Goal: Task Accomplishment & Management: Use online tool/utility

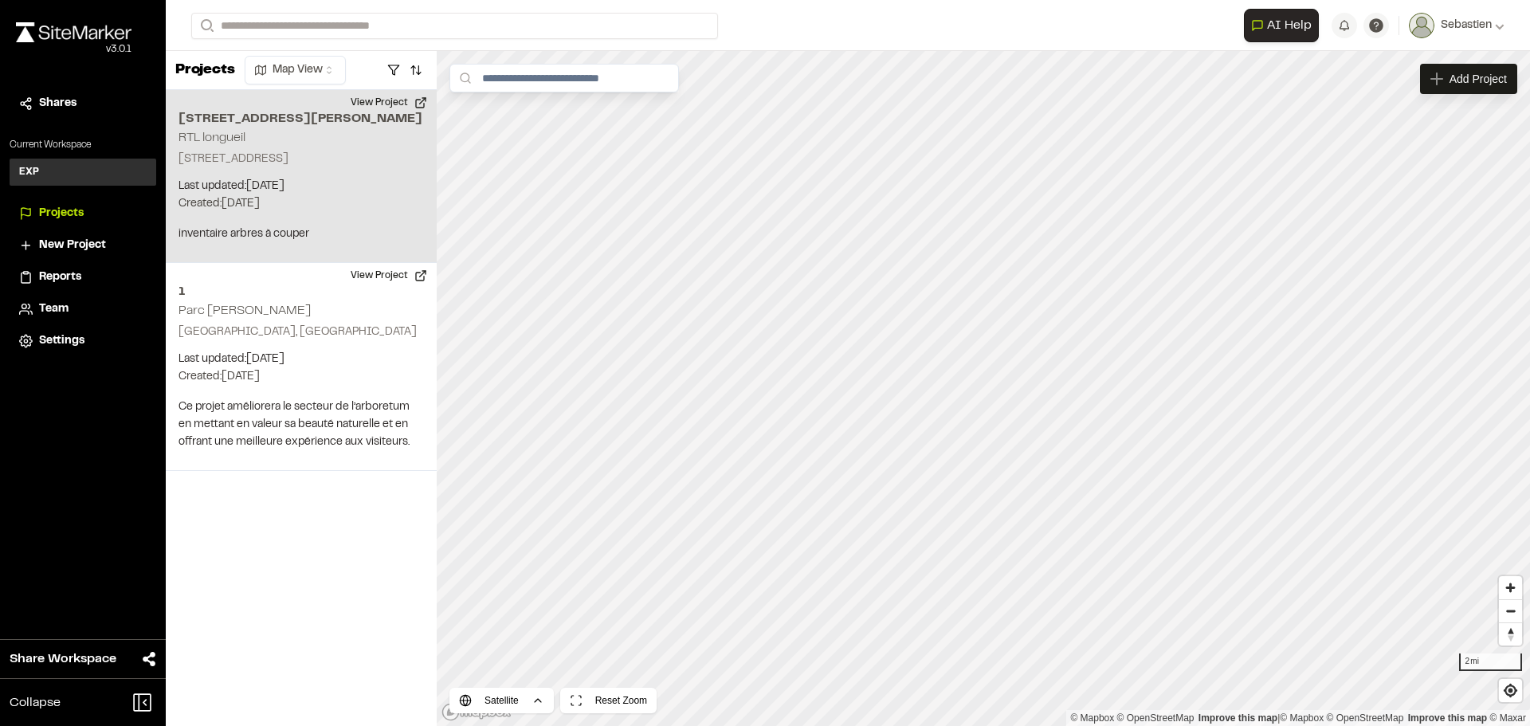
click at [219, 128] on h2 "[STREET_ADDRESS][PERSON_NAME]" at bounding box center [300, 118] width 245 height 19
click at [982, 390] on div "1150 Bd Marie-Victorin, Longueuil, QC J4G 2H9 RTL longueil" at bounding box center [983, 389] width 24 height 24
click at [229, 128] on h2 "[STREET_ADDRESS][PERSON_NAME]" at bounding box center [300, 118] width 245 height 19
click at [985, 388] on div "1150 Bd Marie-Victorin, Longueuil, QC J4G 2H9 RTL longueil" at bounding box center [983, 389] width 24 height 24
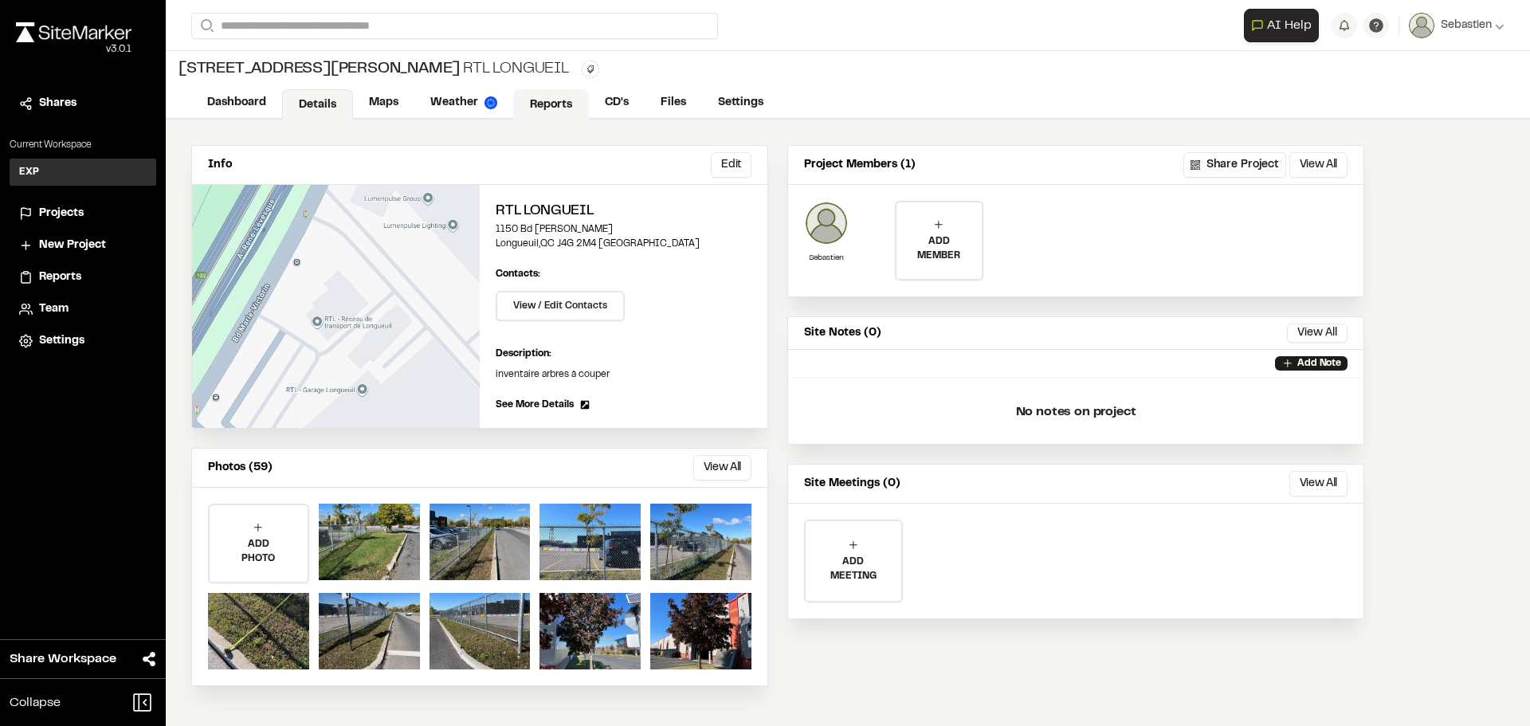
click at [557, 100] on link "Reports" at bounding box center [551, 104] width 76 height 30
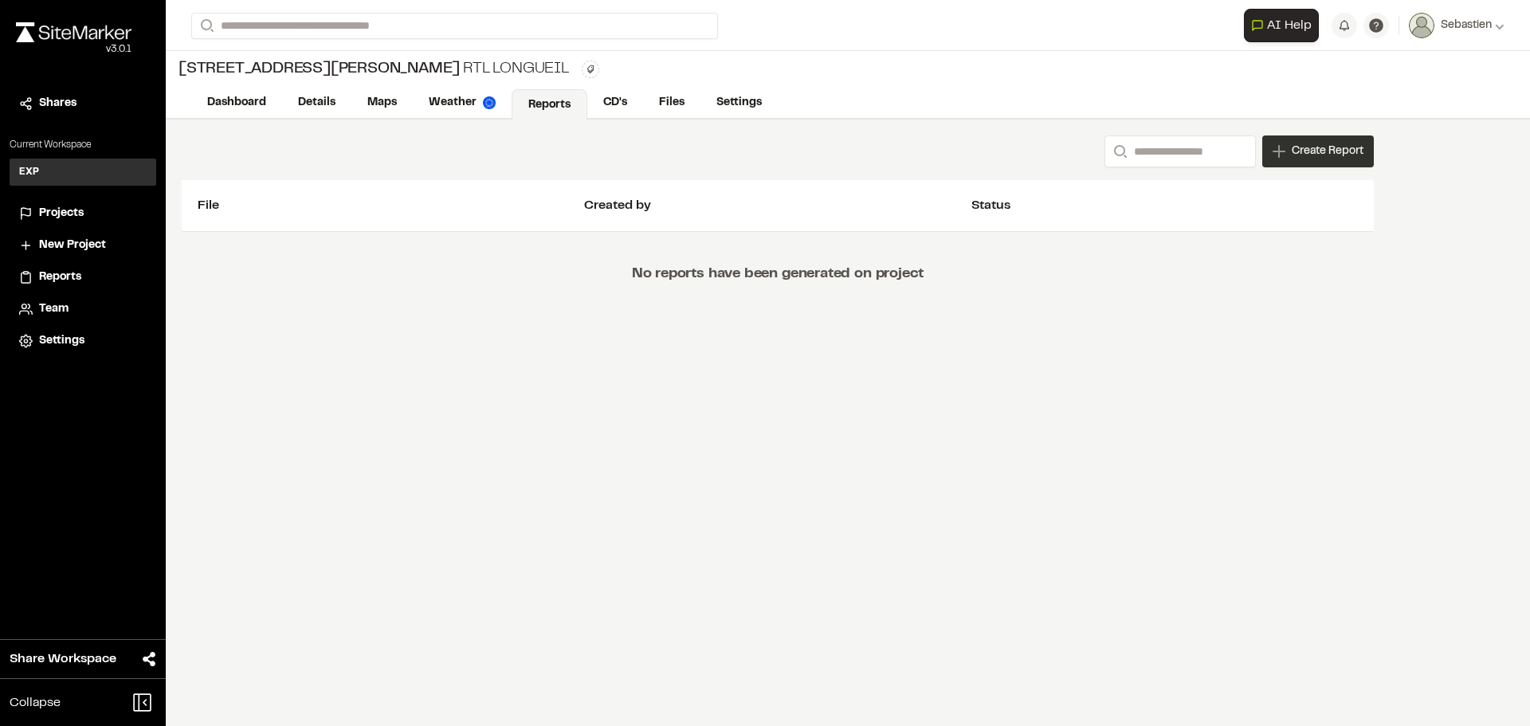
click at [1303, 149] on span "Create Report" at bounding box center [1327, 152] width 72 height 18
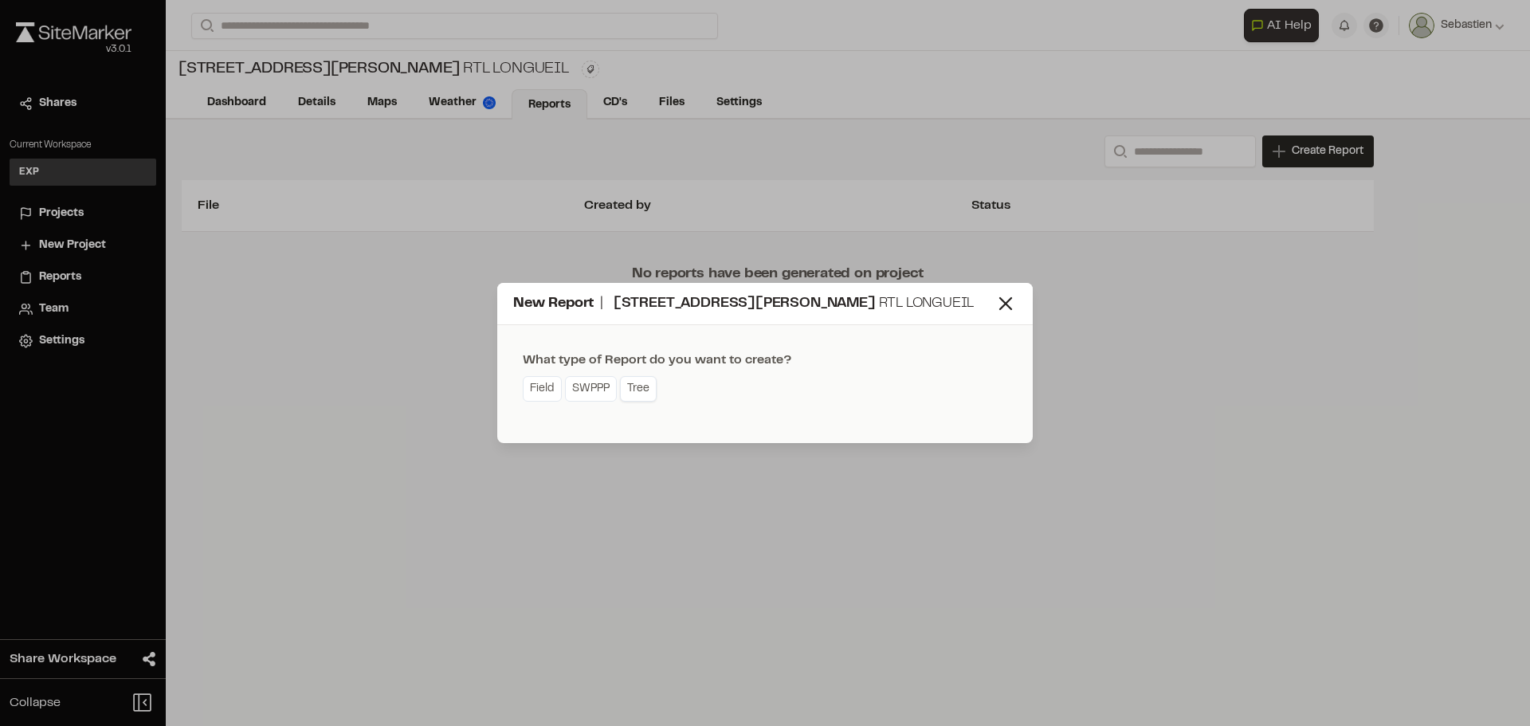
click at [641, 402] on link "Tree" at bounding box center [638, 388] width 37 height 25
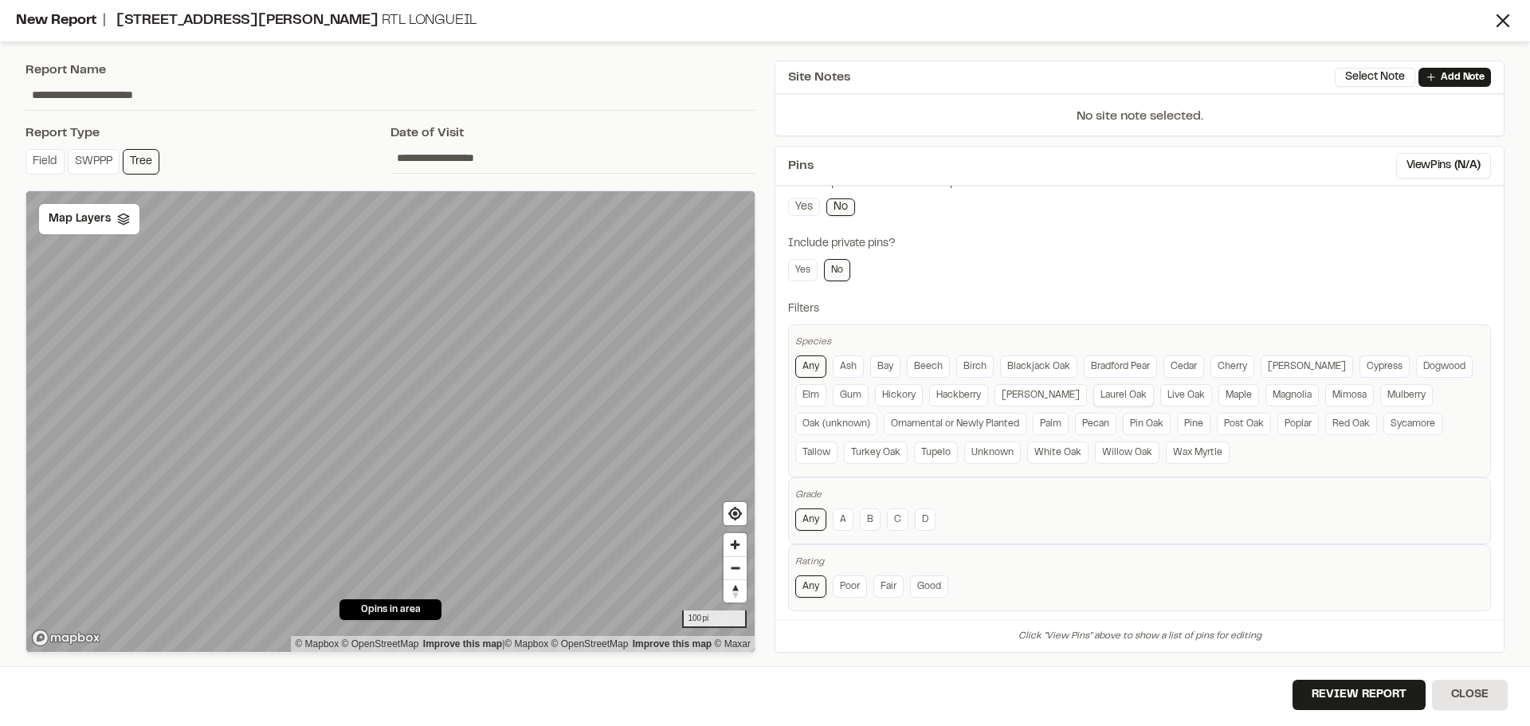
scroll to position [276, 0]
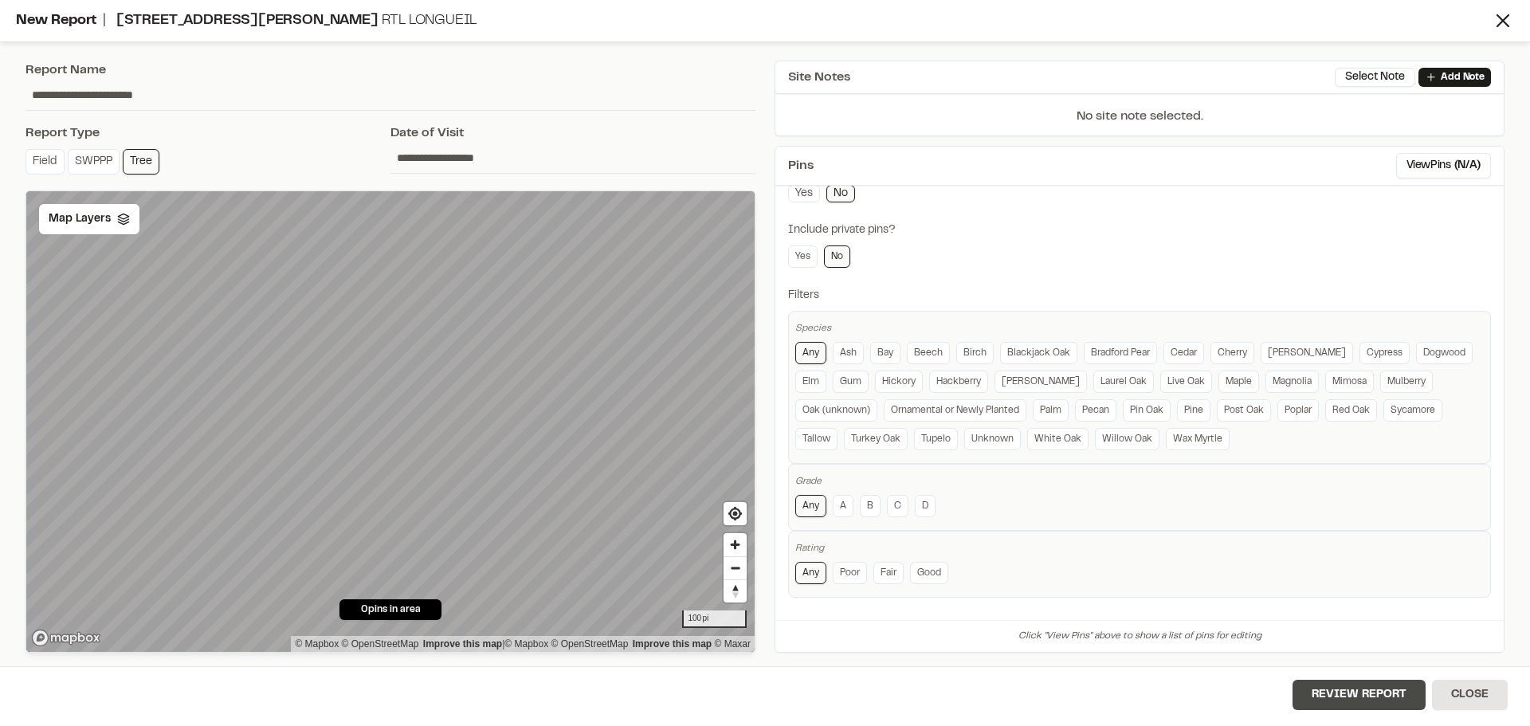
click at [1354, 684] on button "Review Report" at bounding box center [1358, 695] width 133 height 30
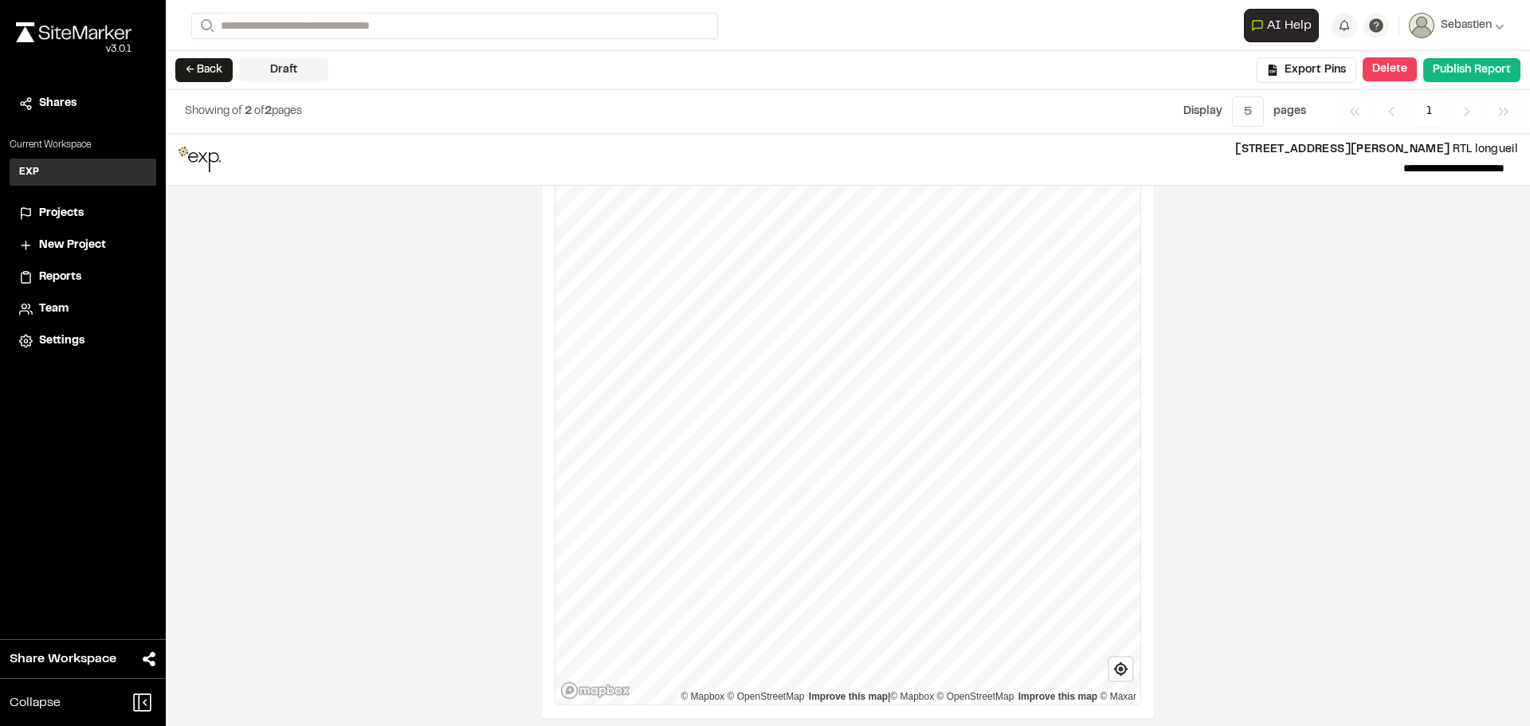
scroll to position [610, 0]
click at [1468, 110] on icon "Navigation" at bounding box center [1467, 112] width 16 height 16
click at [202, 70] on button "← Back" at bounding box center [203, 70] width 57 height 24
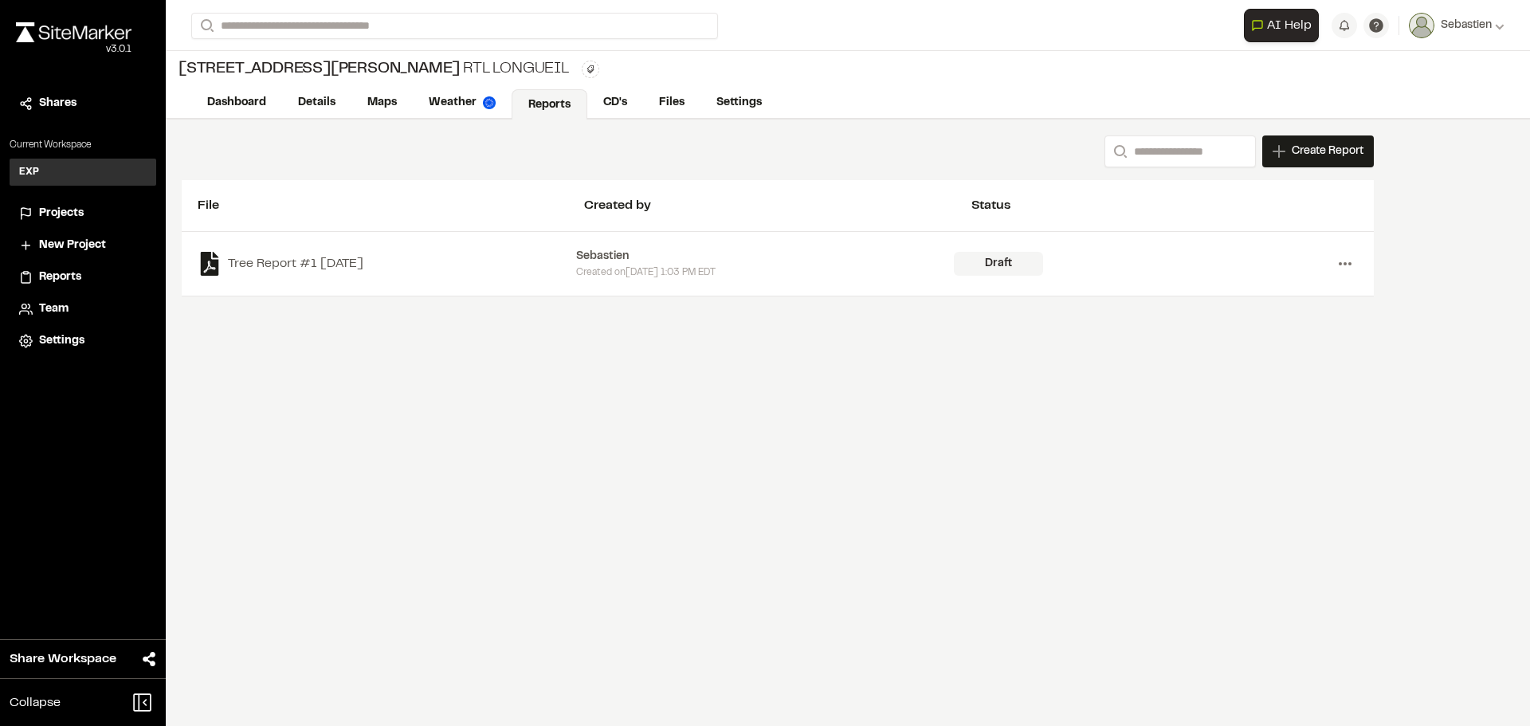
click at [1345, 264] on circle at bounding box center [1344, 263] width 3 height 3
click at [1242, 323] on link "Delete" at bounding box center [1287, 321] width 139 height 24
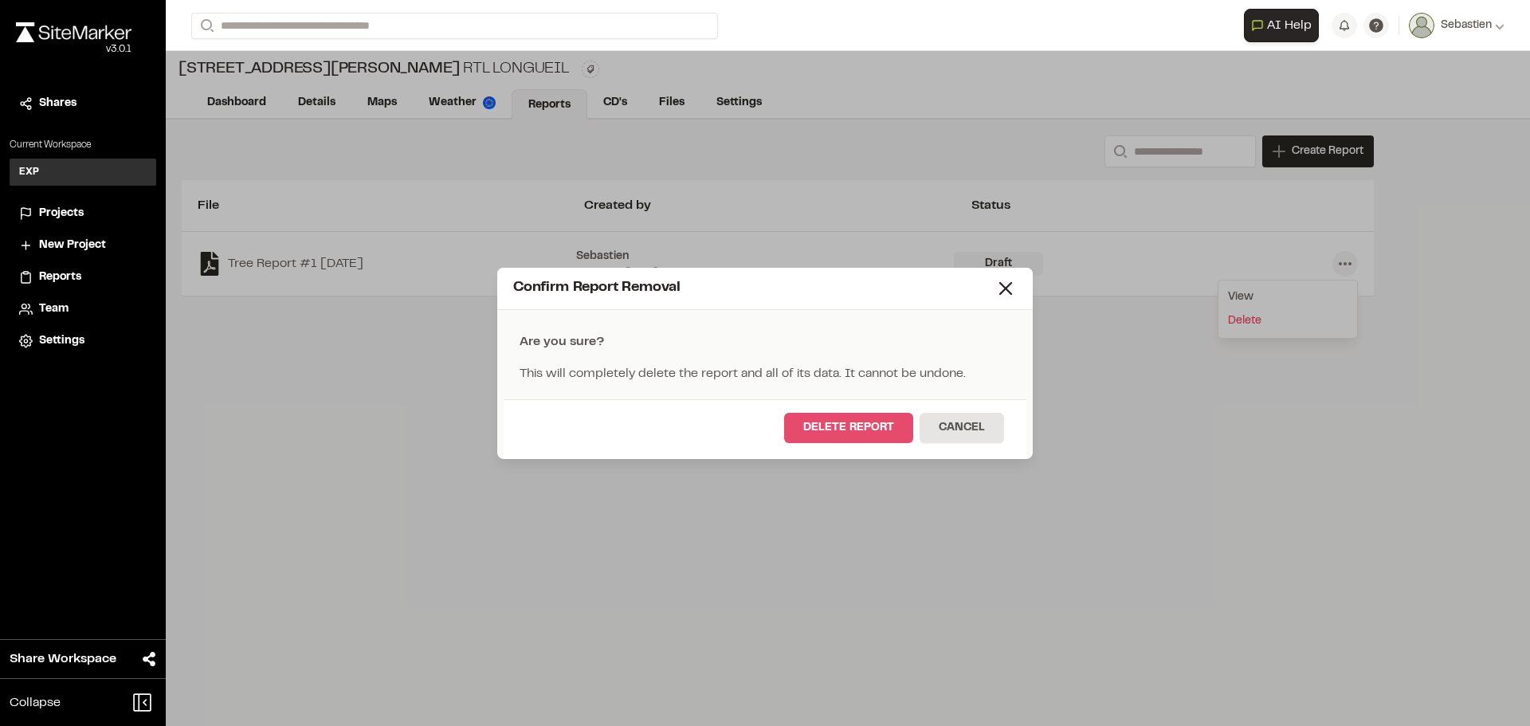
click at [855, 437] on button "Delete Report" at bounding box center [848, 428] width 129 height 30
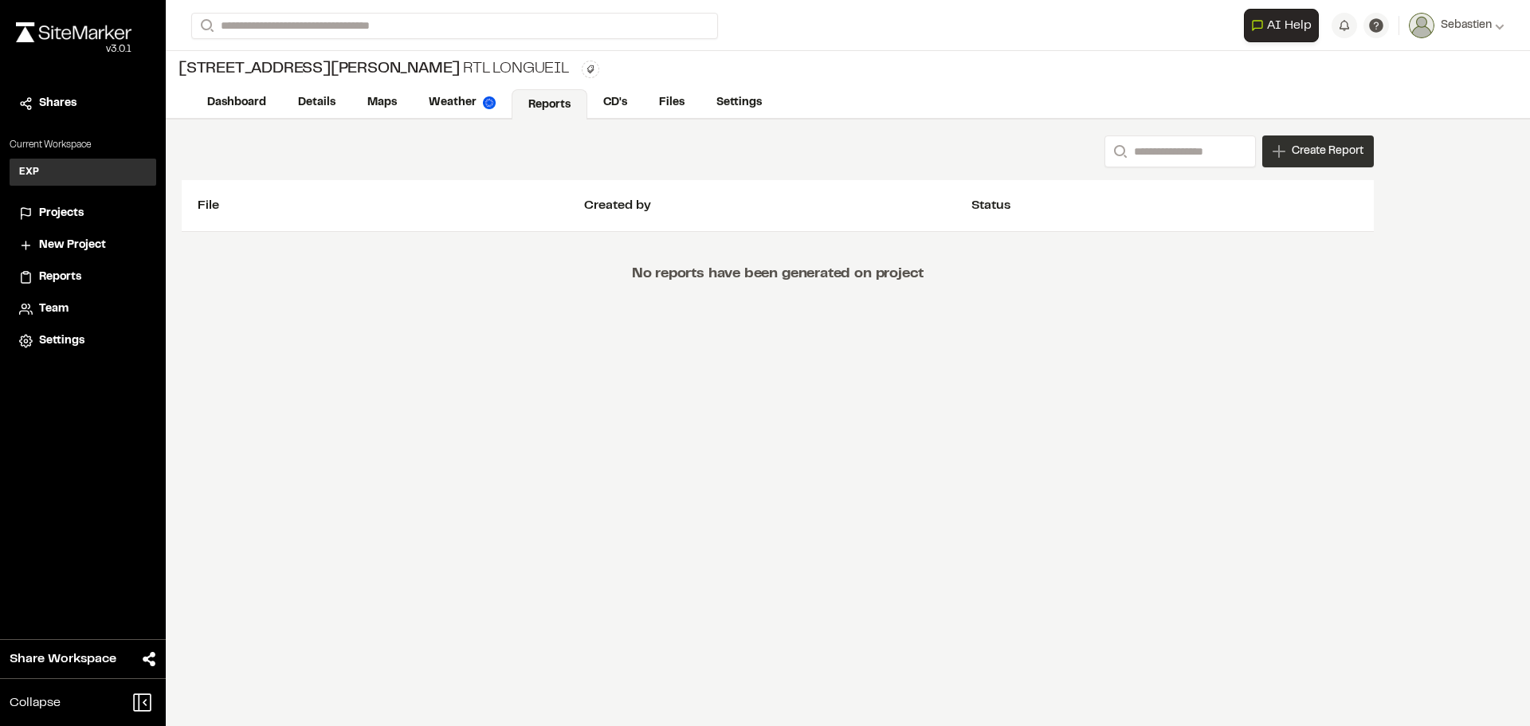
click at [1313, 151] on span "Create Report" at bounding box center [1327, 152] width 72 height 18
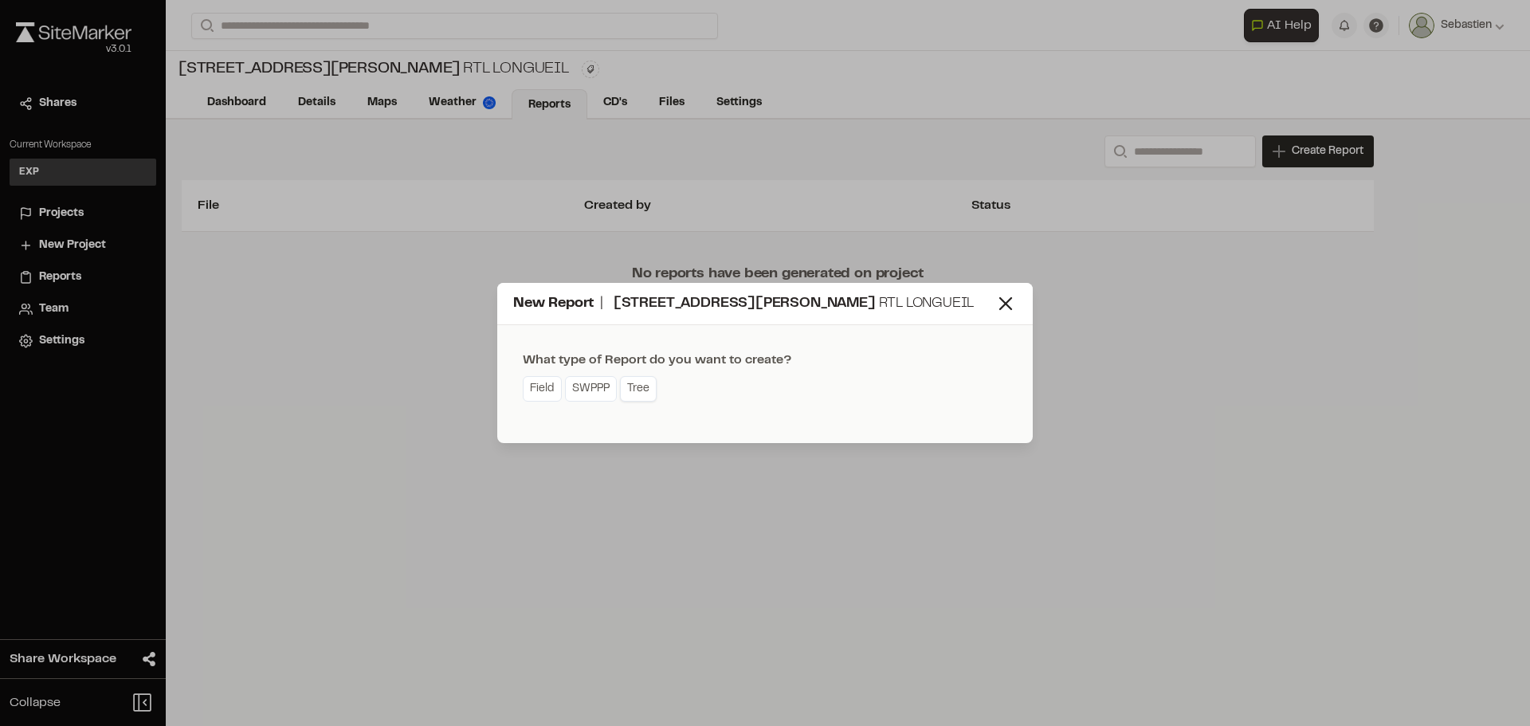
click at [641, 399] on link "Tree" at bounding box center [638, 388] width 37 height 25
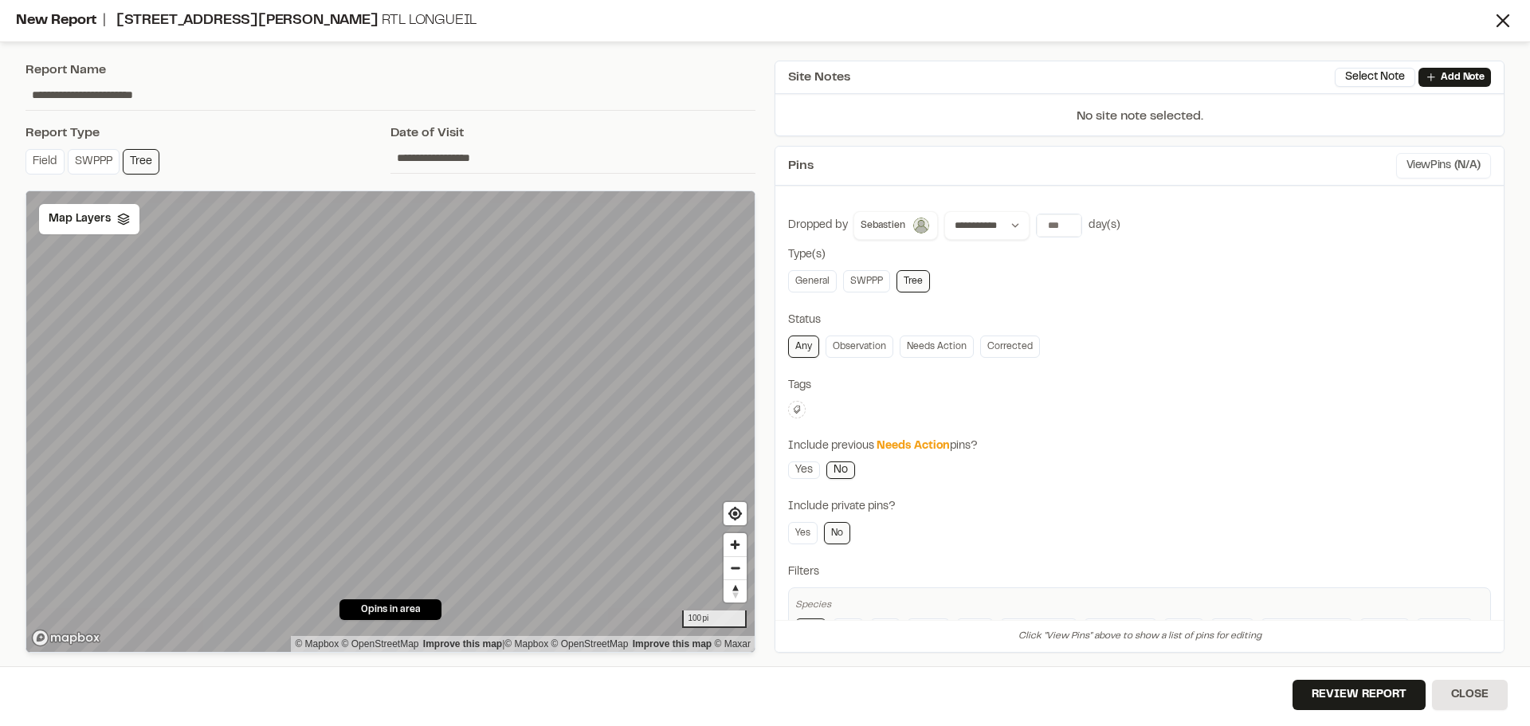
click at [1440, 164] on button "View Pins ( N/A )" at bounding box center [1443, 165] width 95 height 25
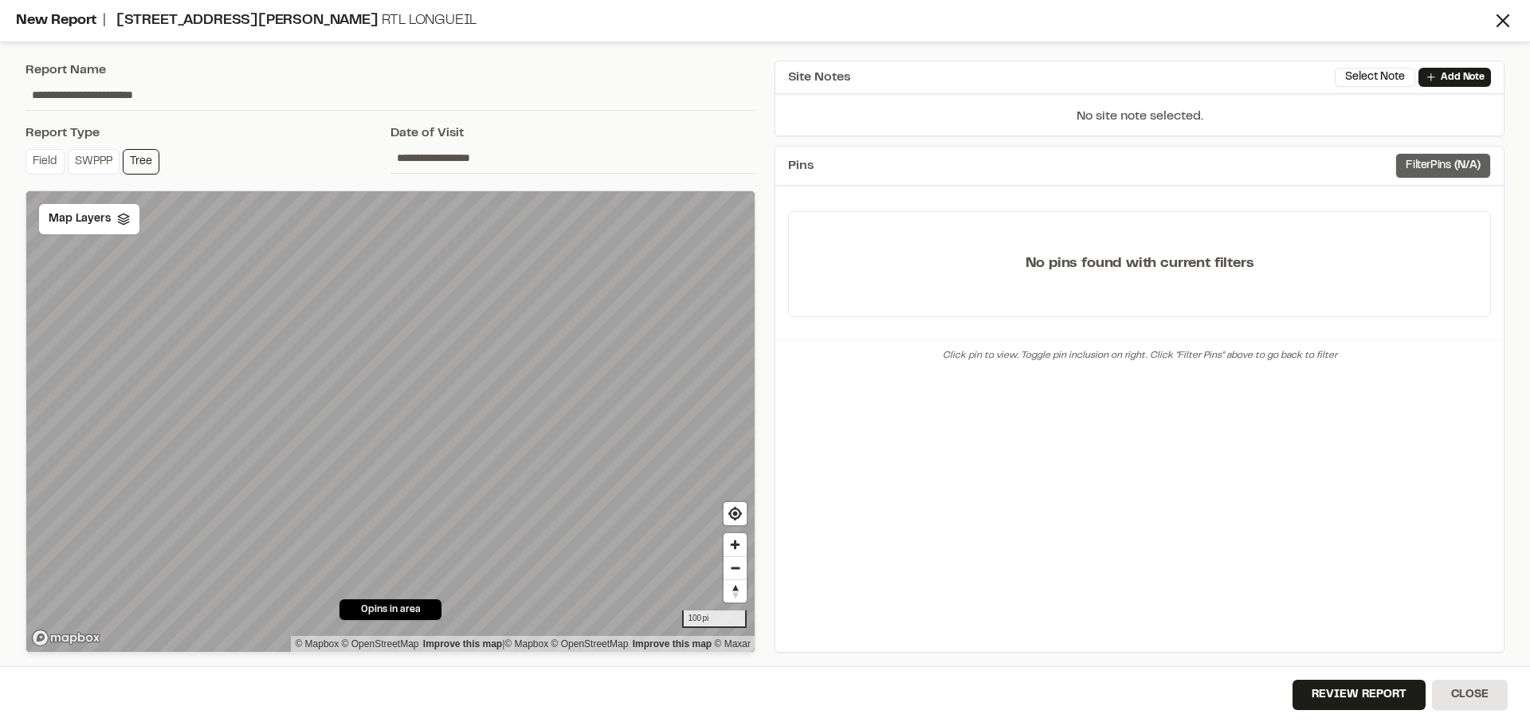
click at [1437, 166] on button "Filter Pins ( N/A )" at bounding box center [1443, 165] width 96 height 25
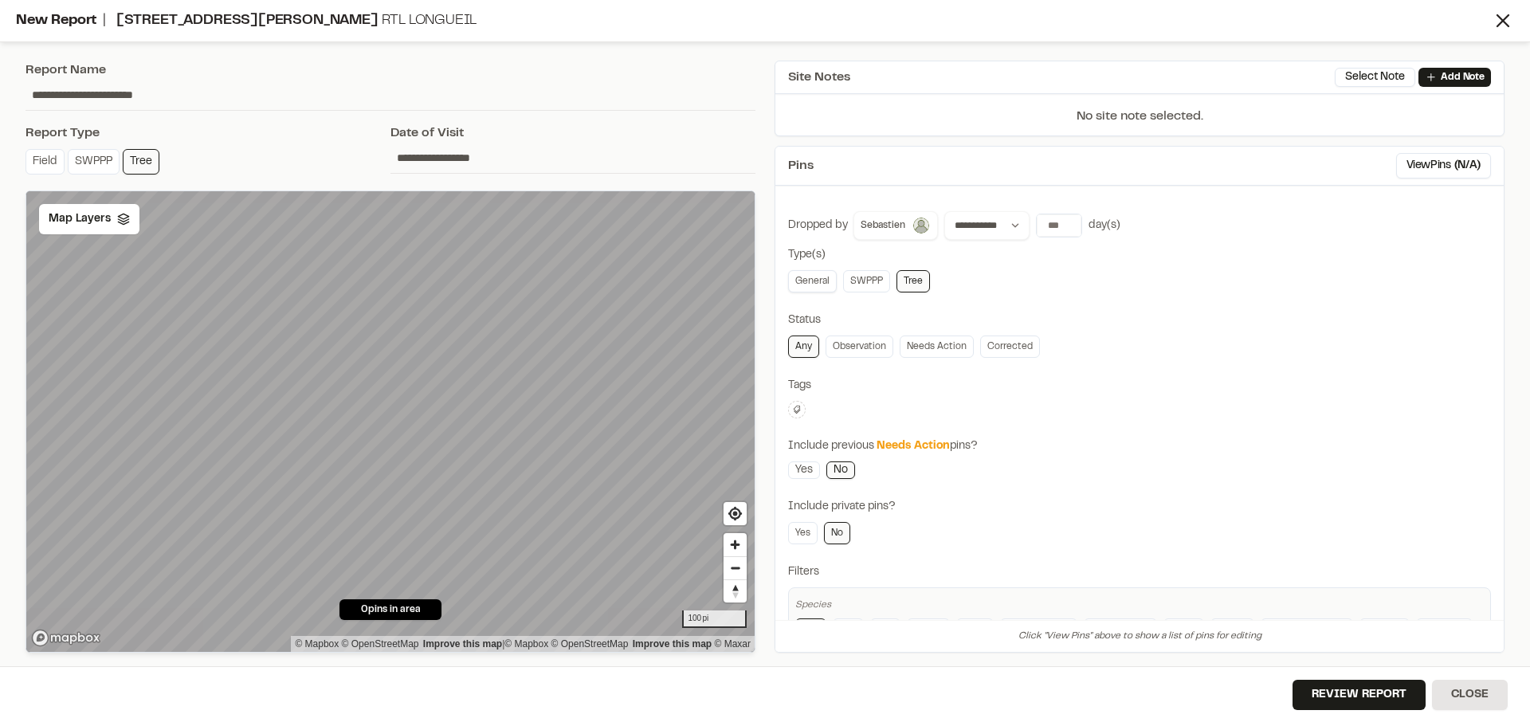
click at [815, 272] on link "General" at bounding box center [812, 281] width 49 height 22
click at [870, 282] on link "SWPPP" at bounding box center [866, 281] width 47 height 22
click at [877, 280] on link "SWPPP" at bounding box center [866, 281] width 47 height 22
click at [905, 281] on link "Tree" at bounding box center [912, 281] width 33 height 22
click at [1354, 688] on button "Review Report" at bounding box center [1358, 695] width 133 height 30
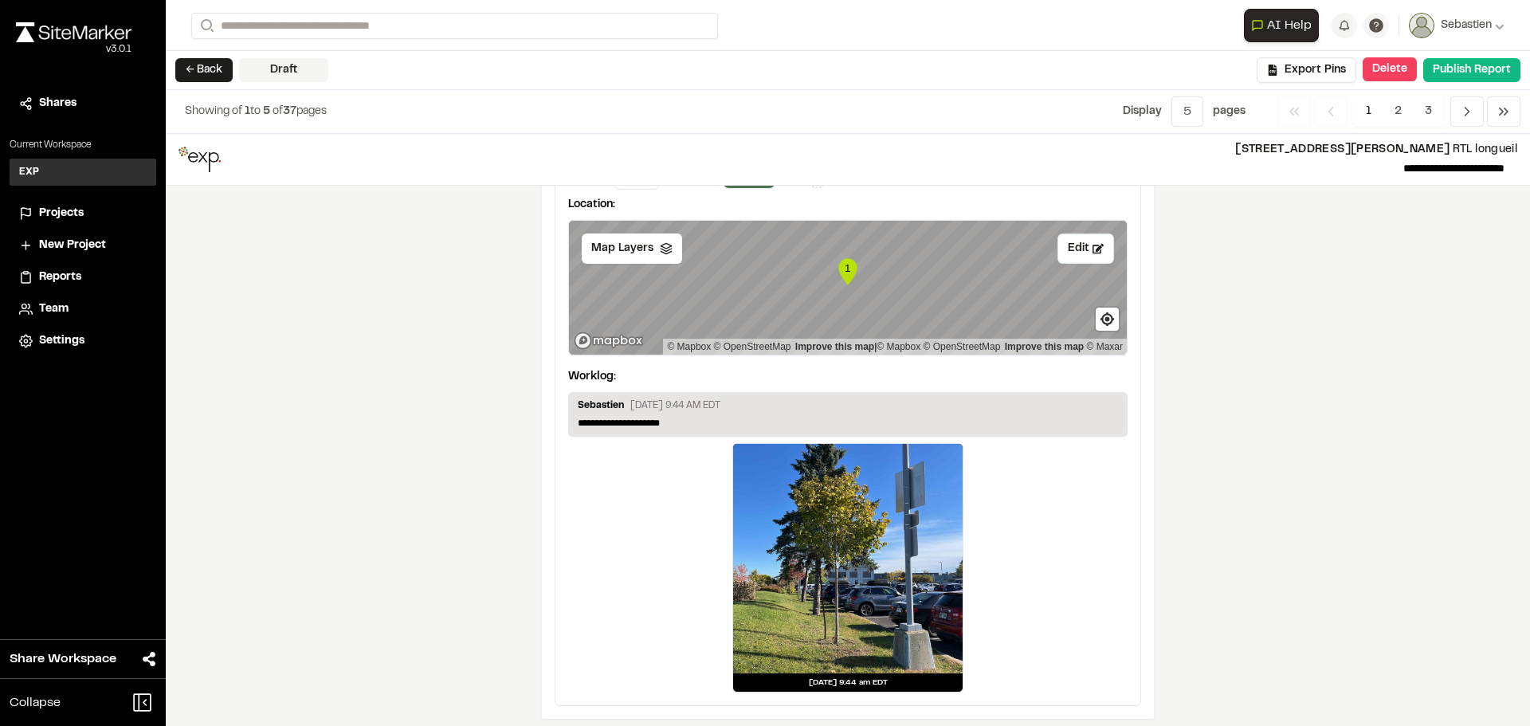
scroll to position [1912, 0]
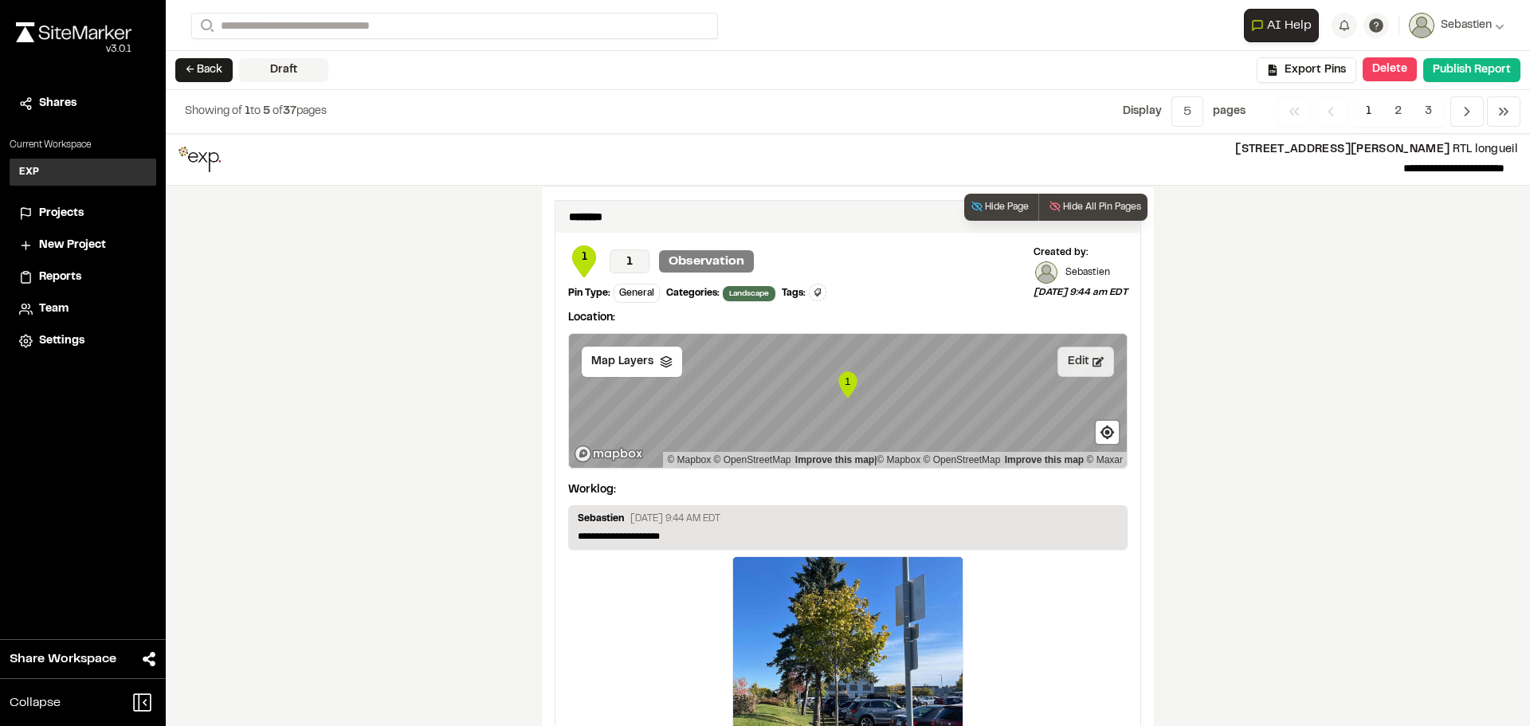
click at [1092, 365] on icon at bounding box center [1097, 361] width 11 height 11
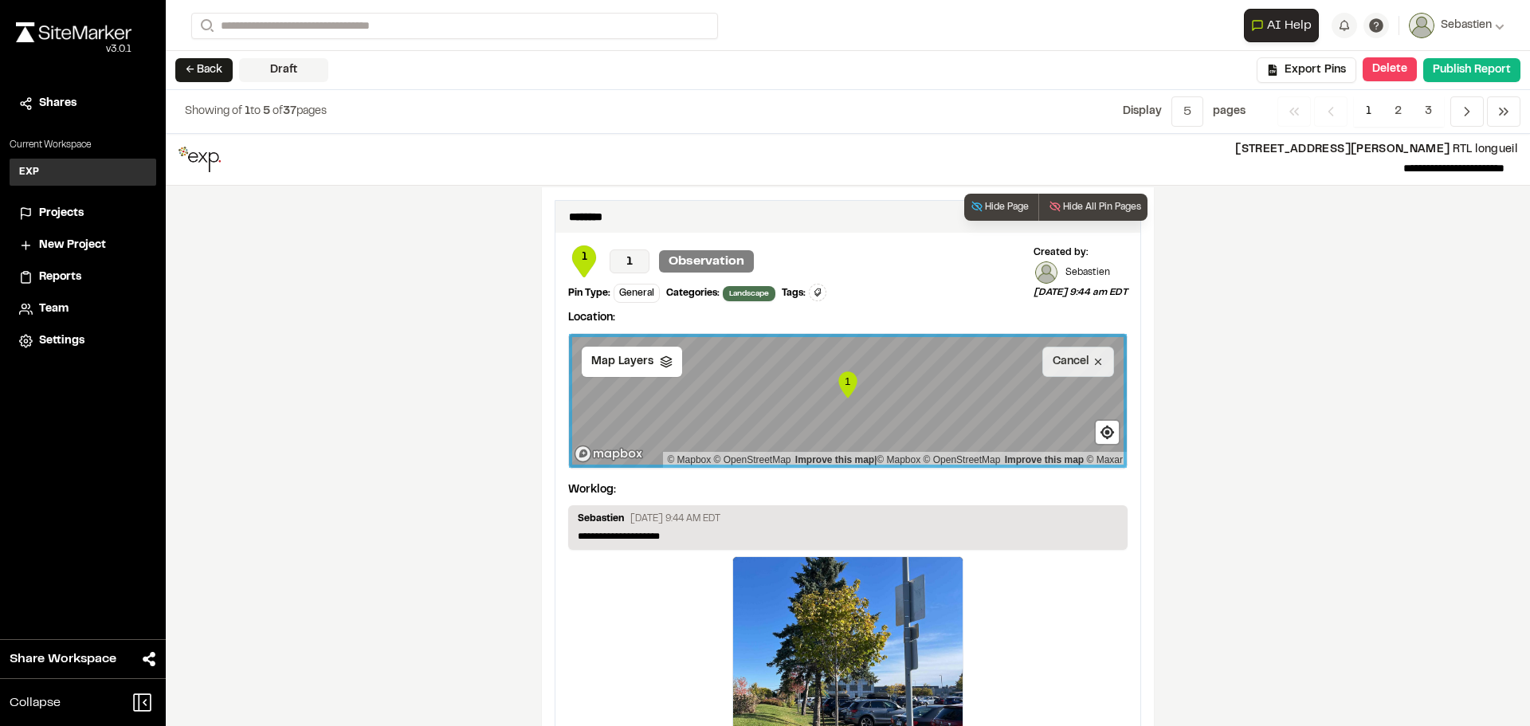
click at [1092, 365] on icon at bounding box center [1097, 361] width 11 height 11
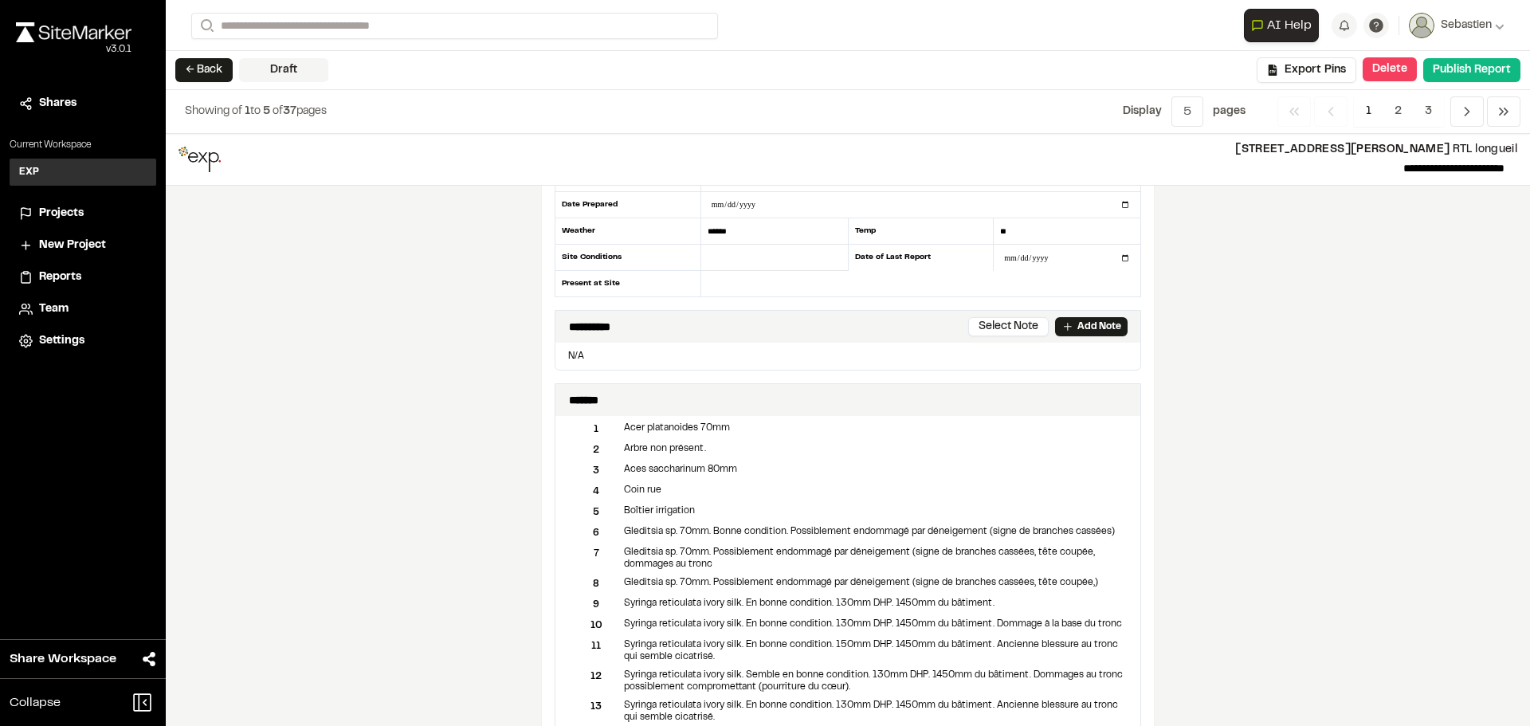
scroll to position [0, 0]
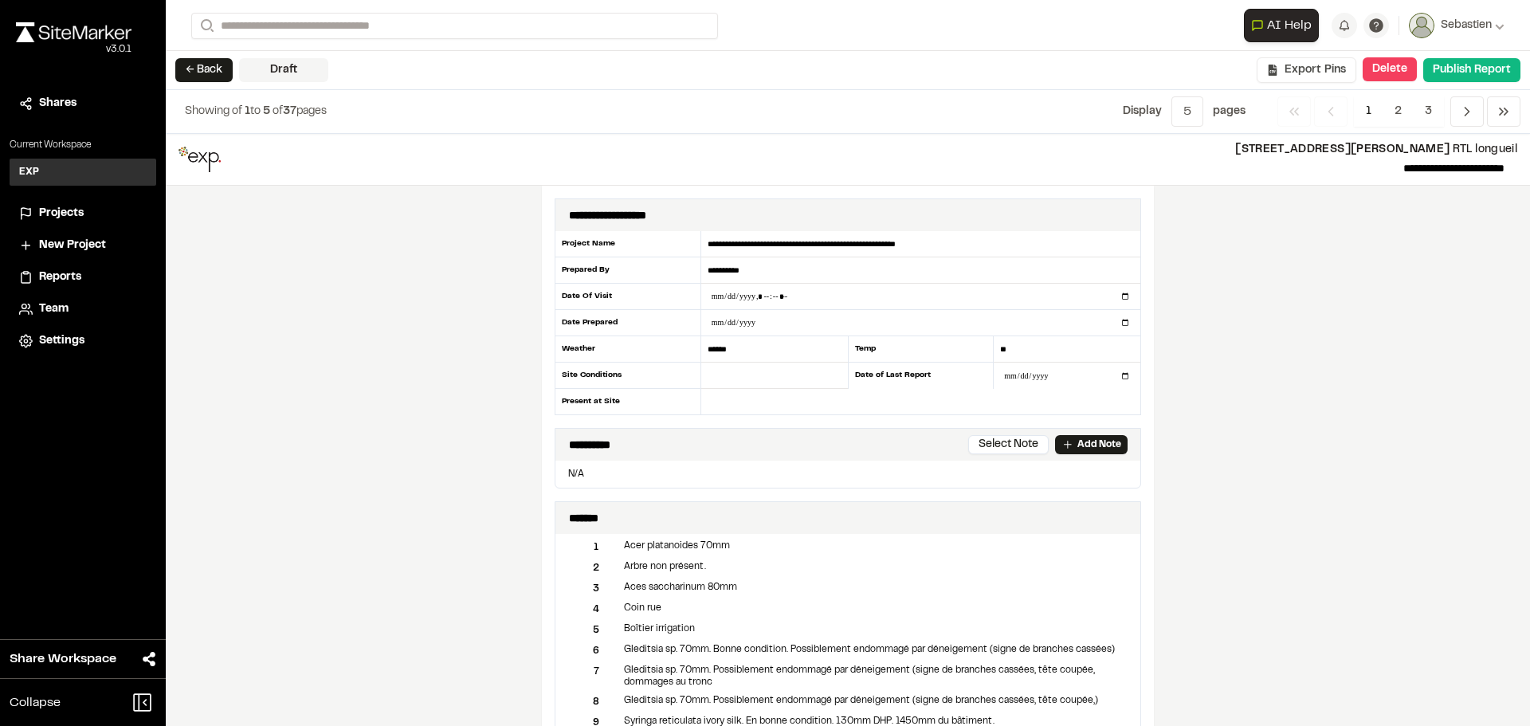
click at [1299, 75] on span "Export Pins" at bounding box center [1314, 70] width 61 height 18
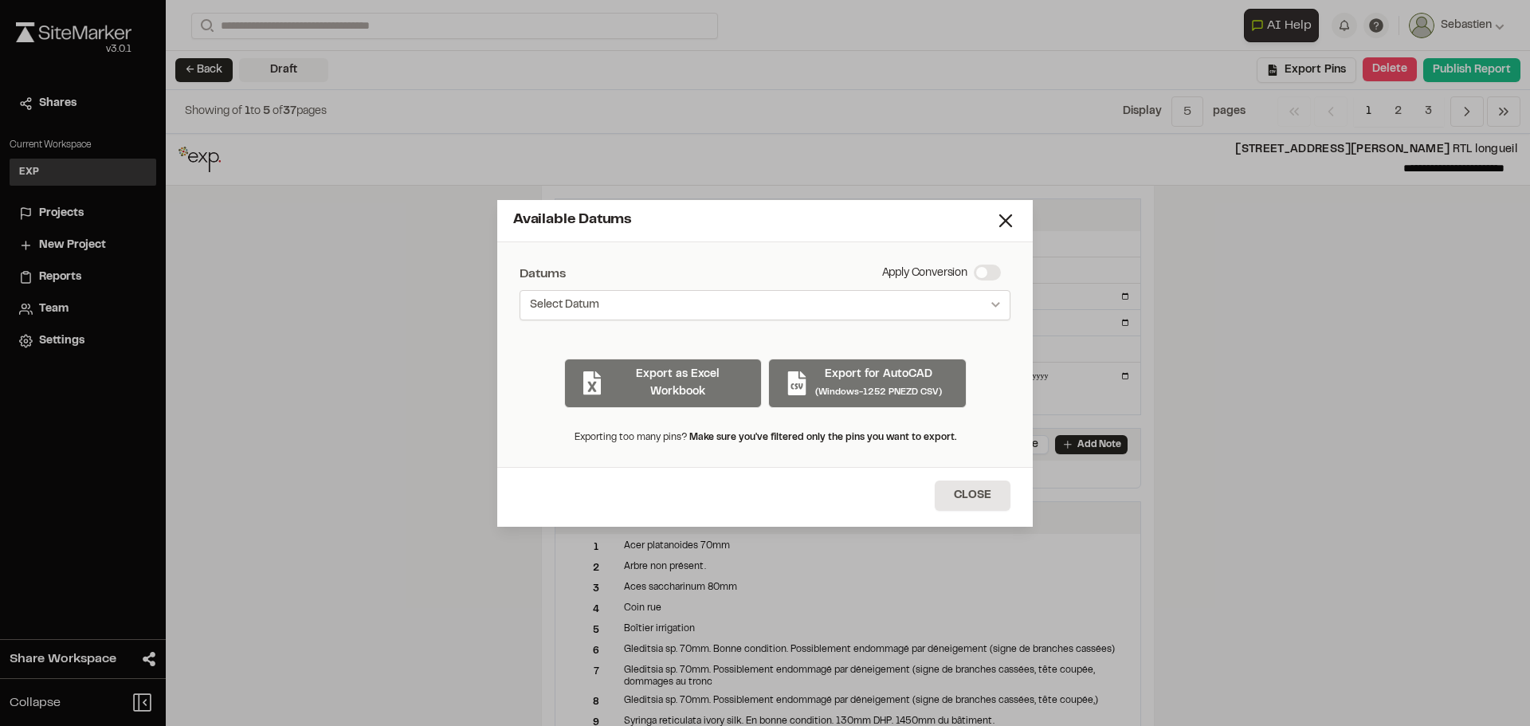
click at [993, 303] on icon "Select date range" at bounding box center [995, 305] width 9 height 6
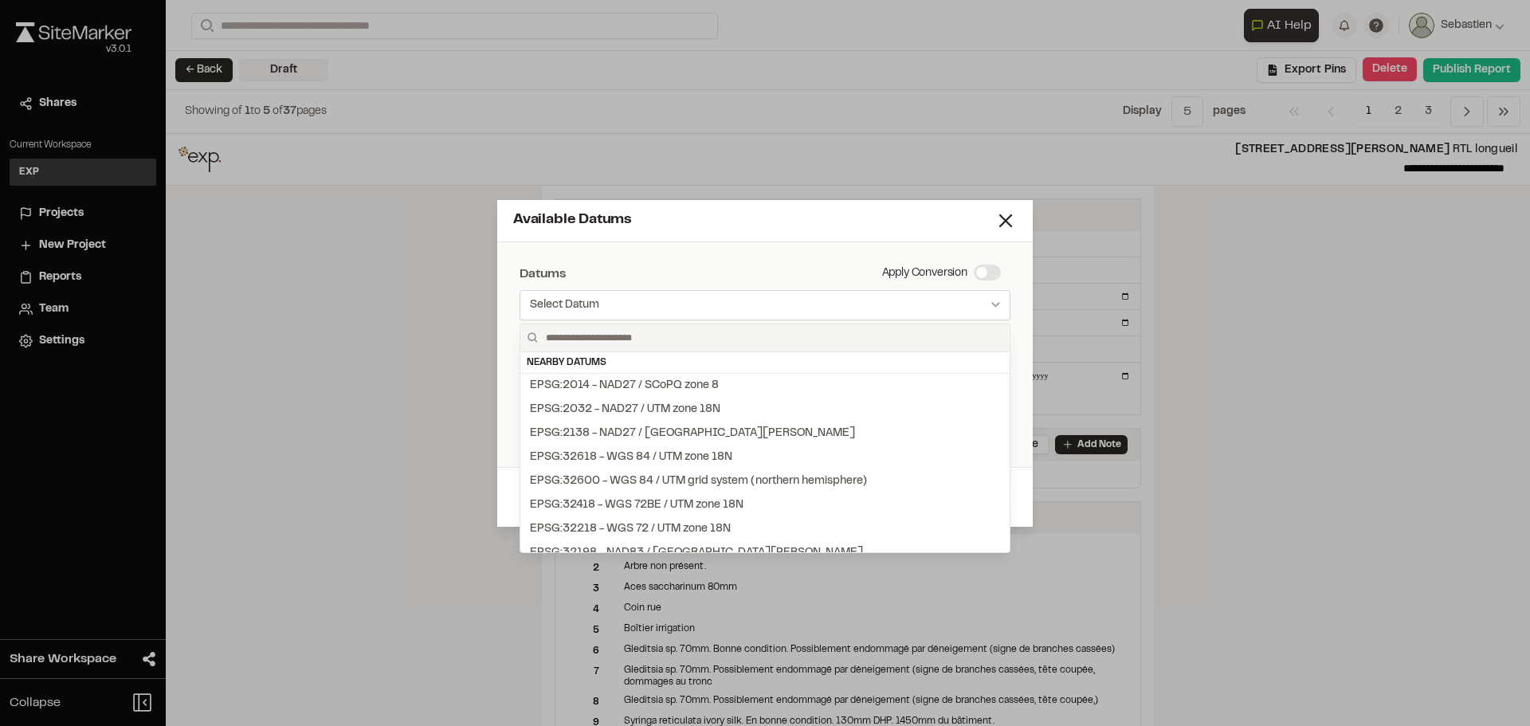
click at [993, 303] on div at bounding box center [765, 363] width 1530 height 726
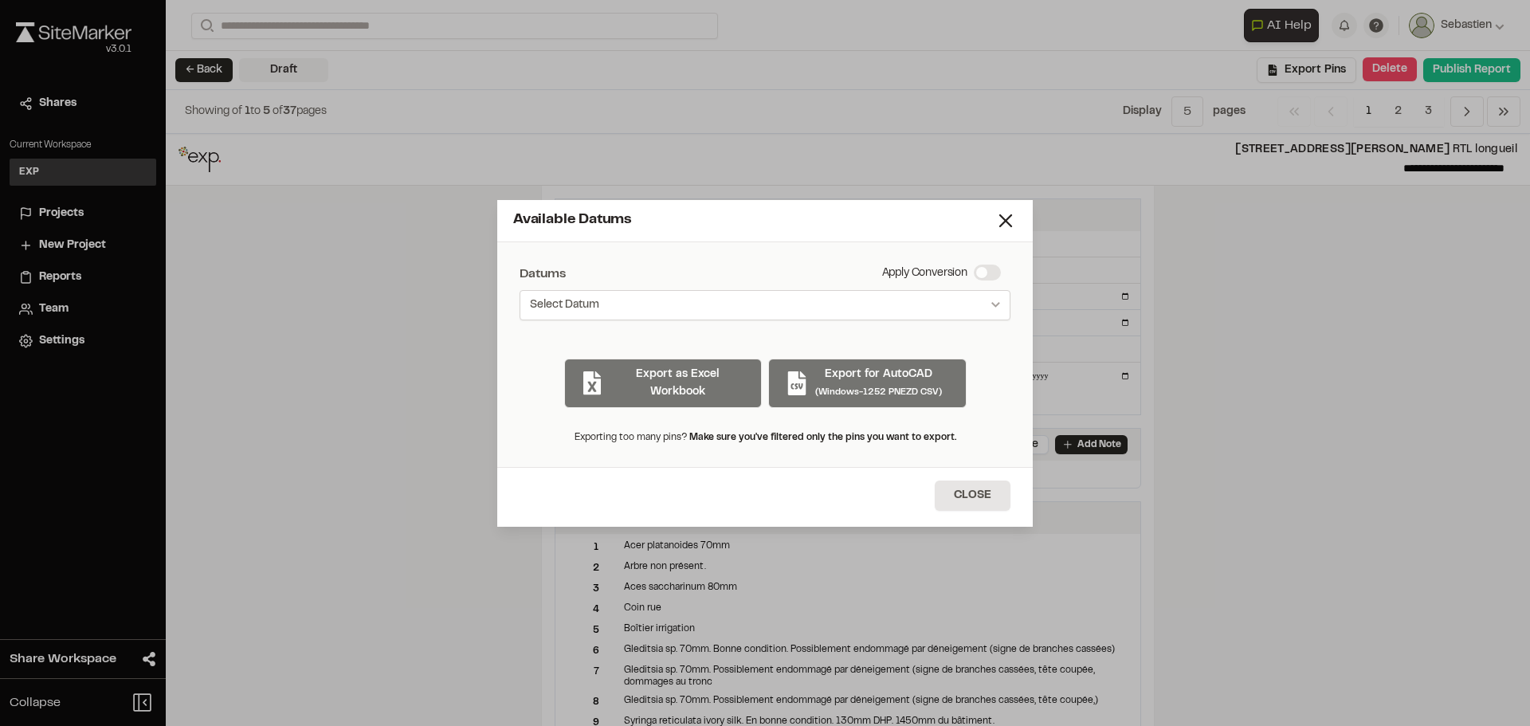
click at [993, 303] on icon "Select date range" at bounding box center [995, 305] width 9 height 6
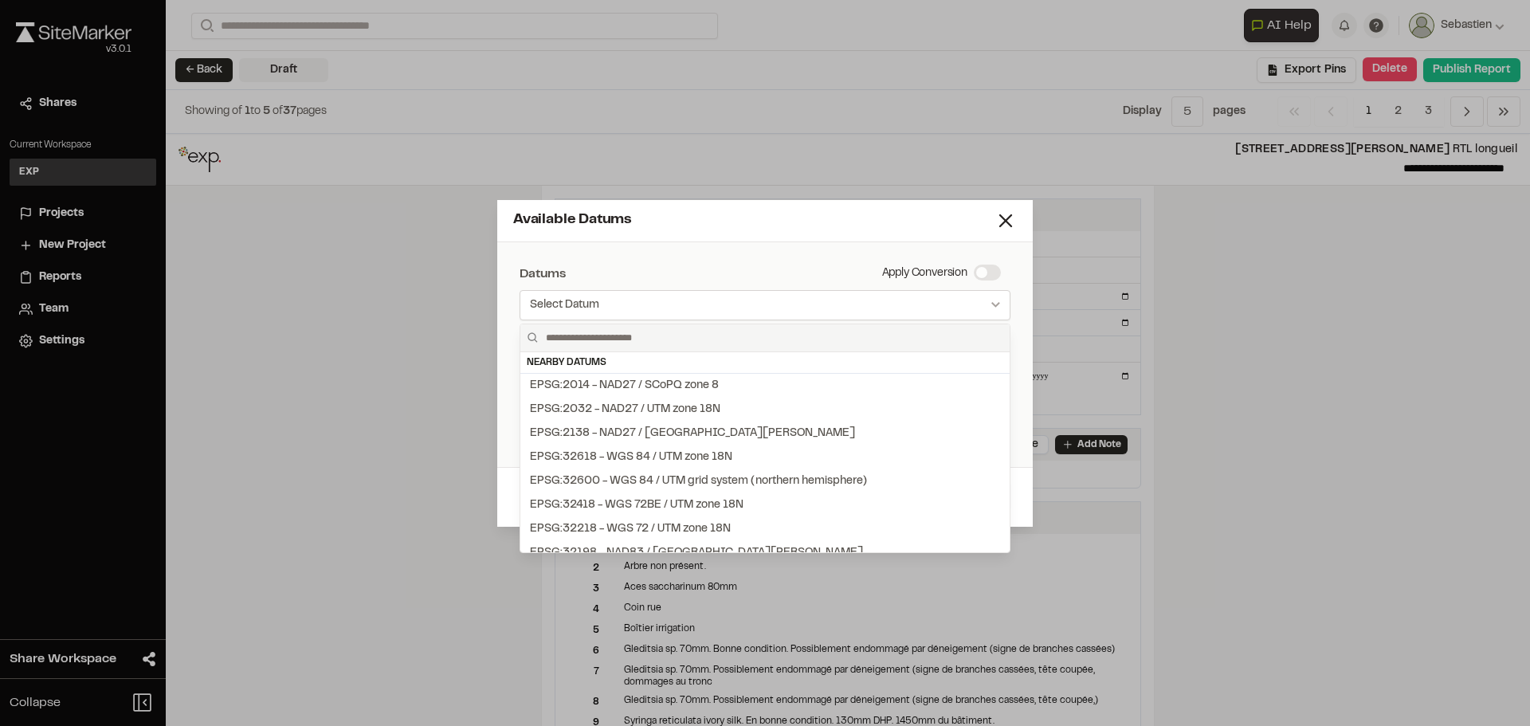
click at [993, 303] on div at bounding box center [765, 363] width 1530 height 726
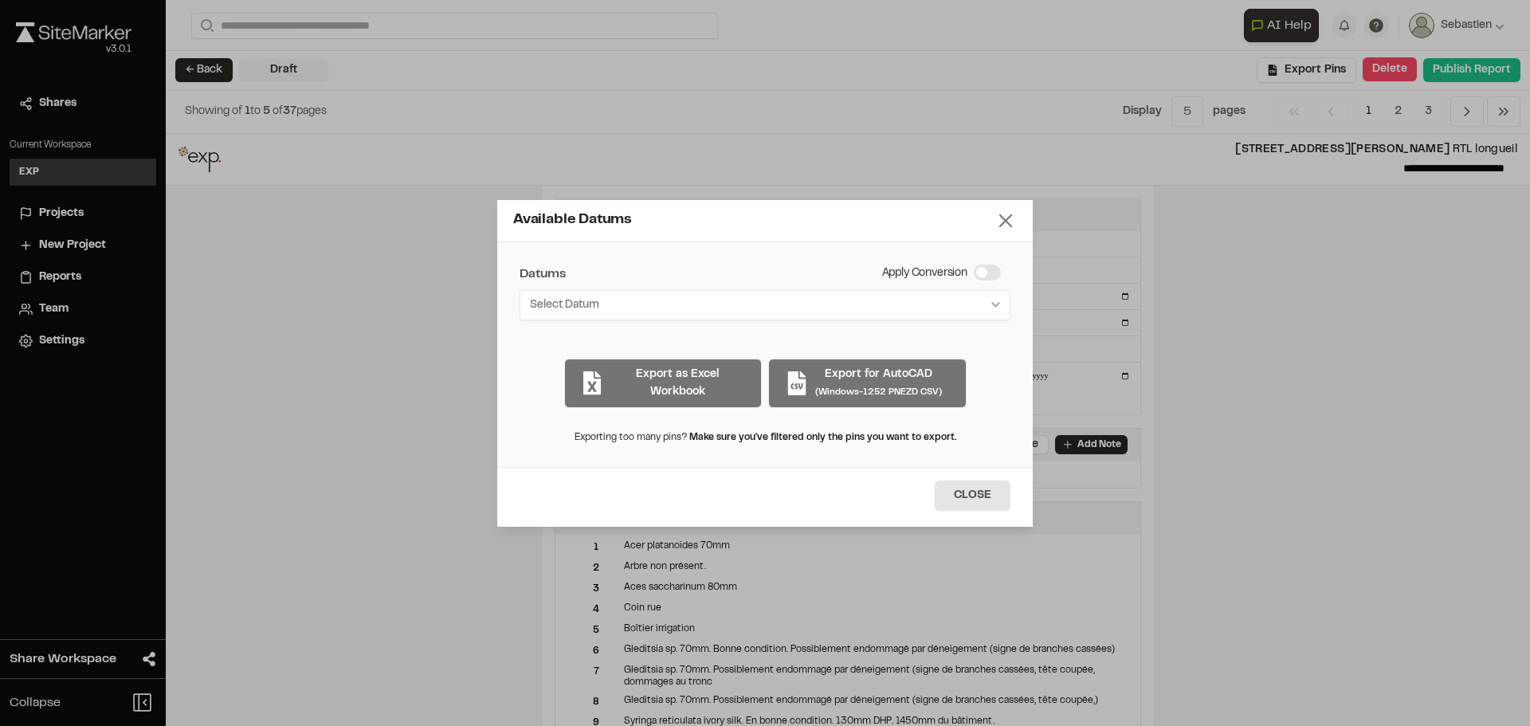
click at [1002, 220] on icon at bounding box center [1005, 221] width 22 height 22
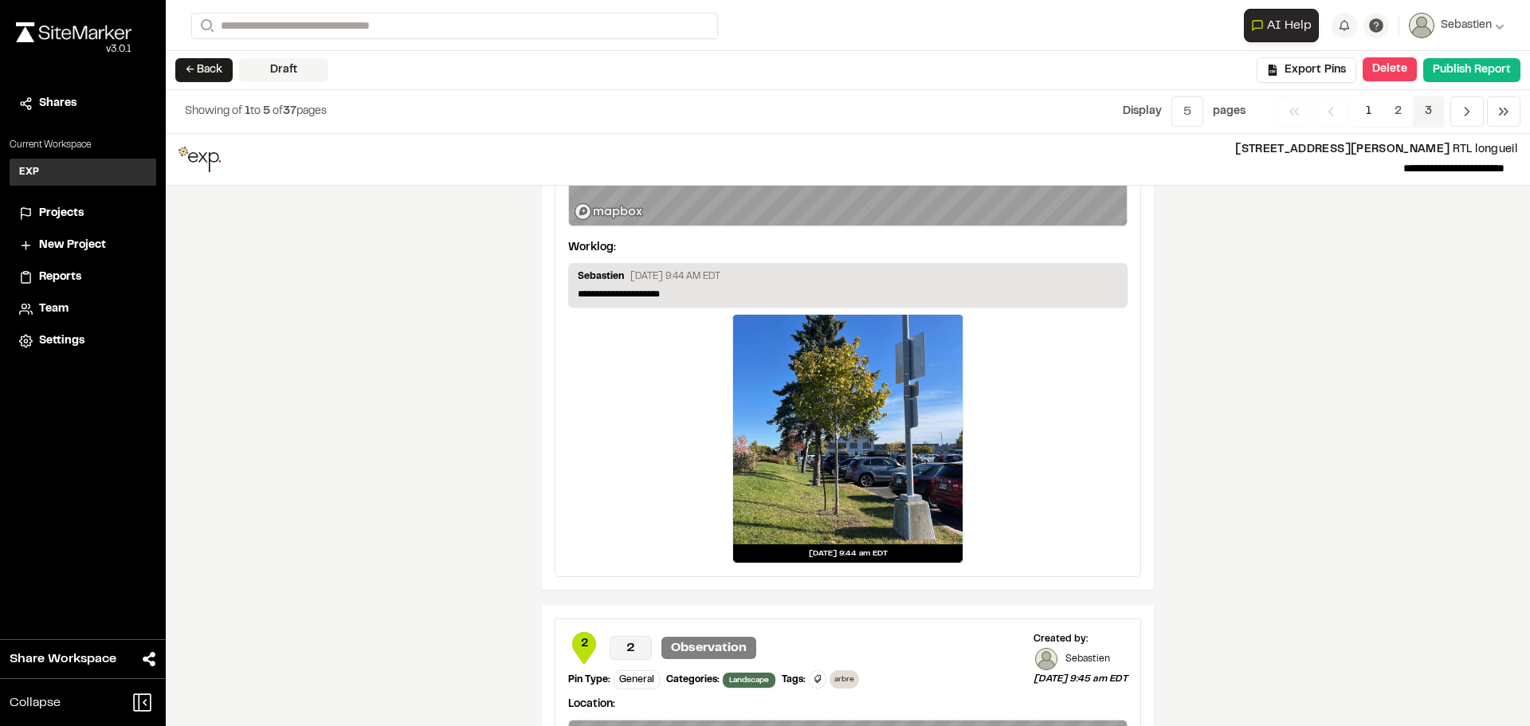
scroll to position [2097, 0]
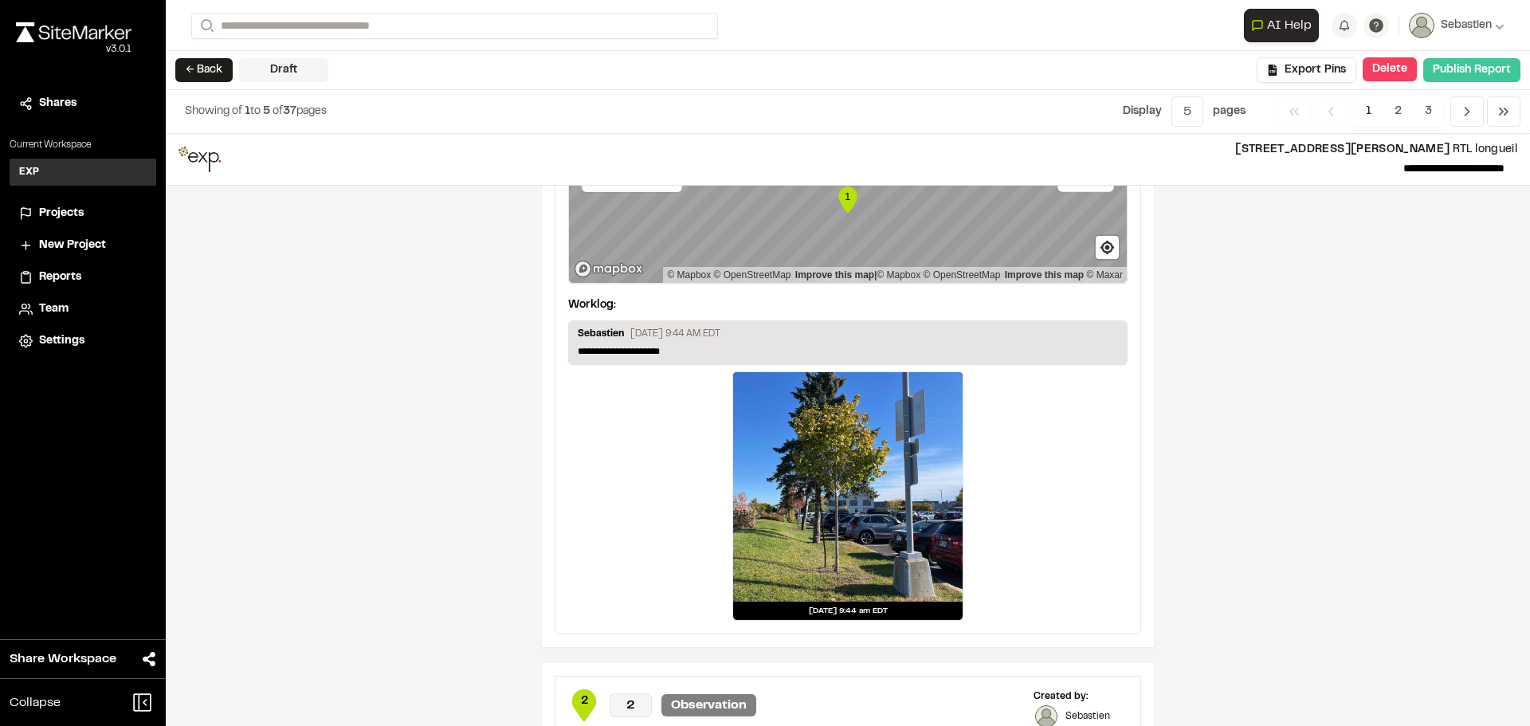
click at [1461, 68] on button "Publish Report" at bounding box center [1471, 70] width 97 height 24
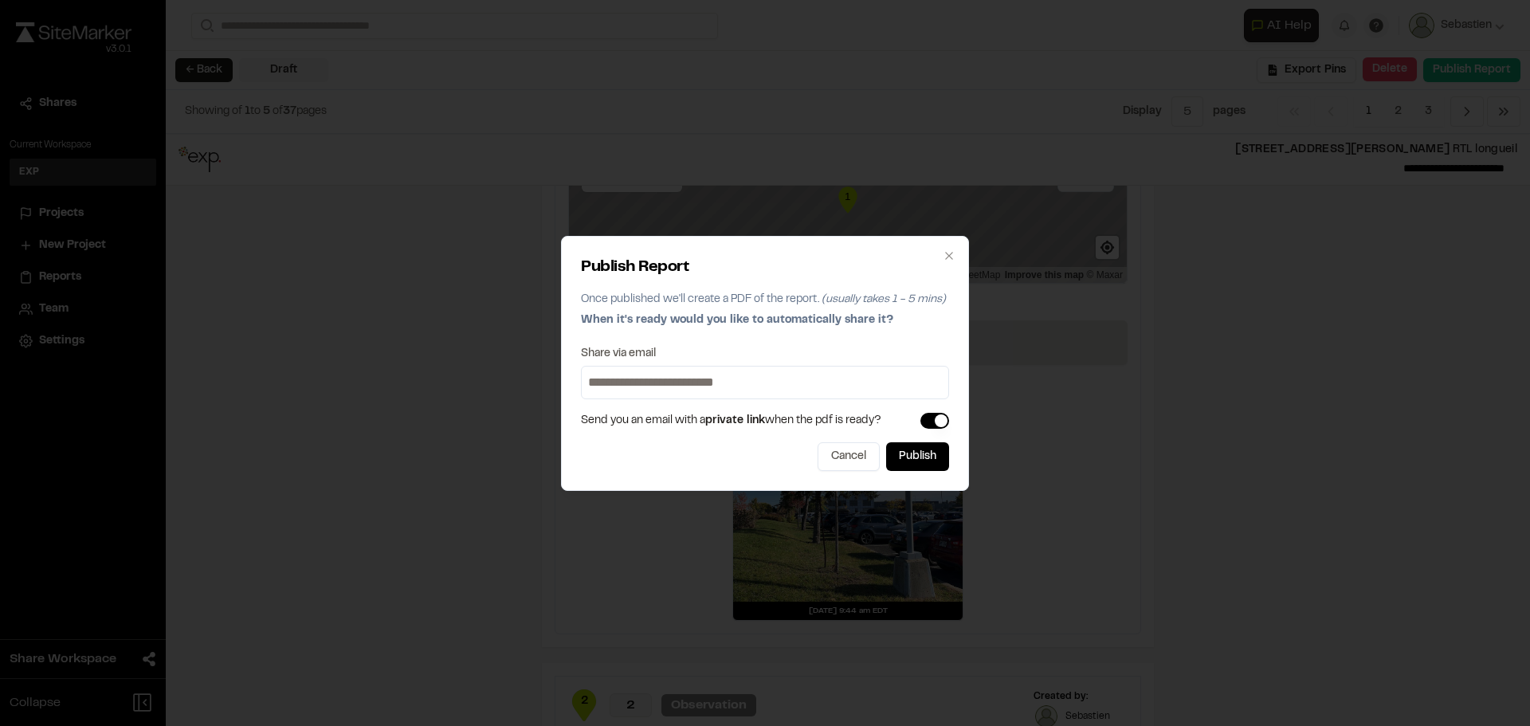
click at [928, 416] on button "button" at bounding box center [934, 421] width 29 height 16
click at [918, 456] on button "Publish" at bounding box center [917, 456] width 63 height 29
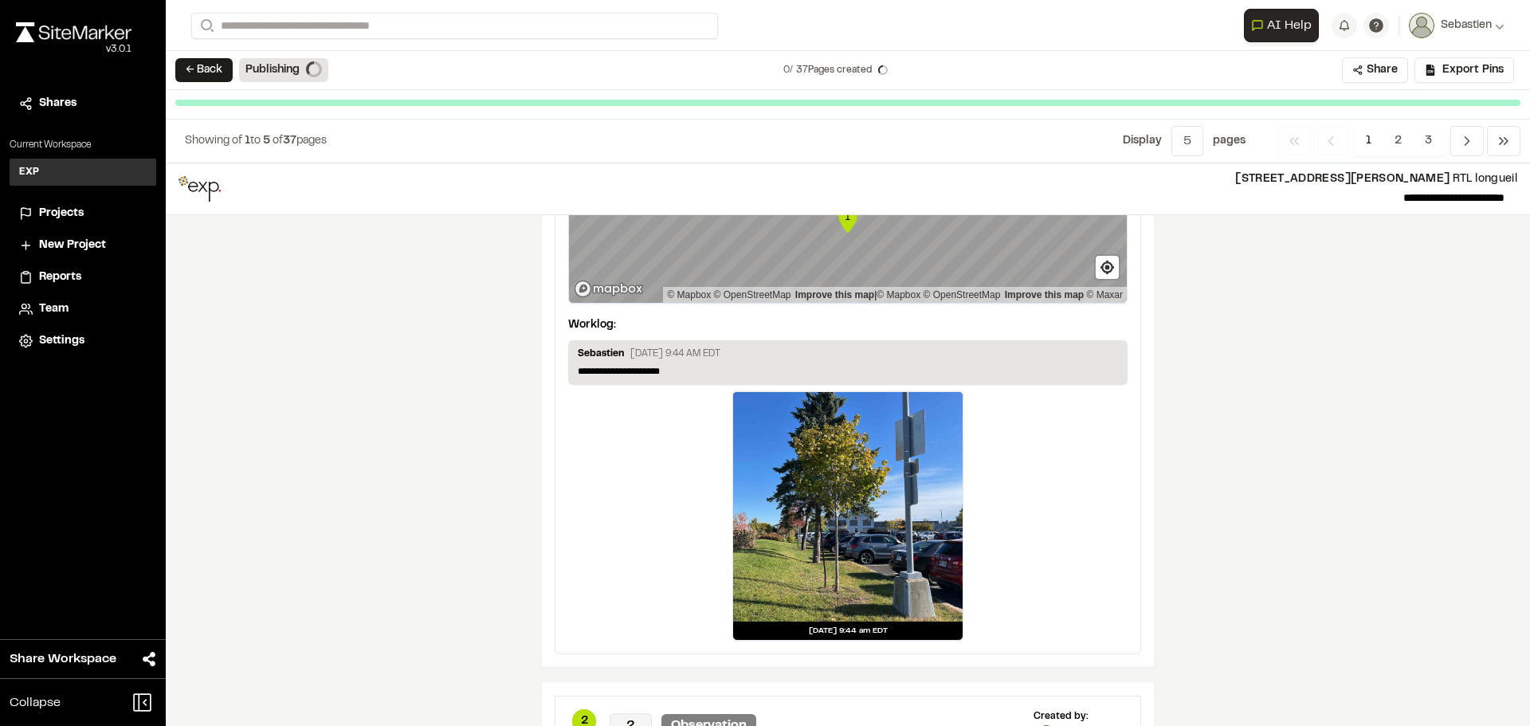
scroll to position [2087, 0]
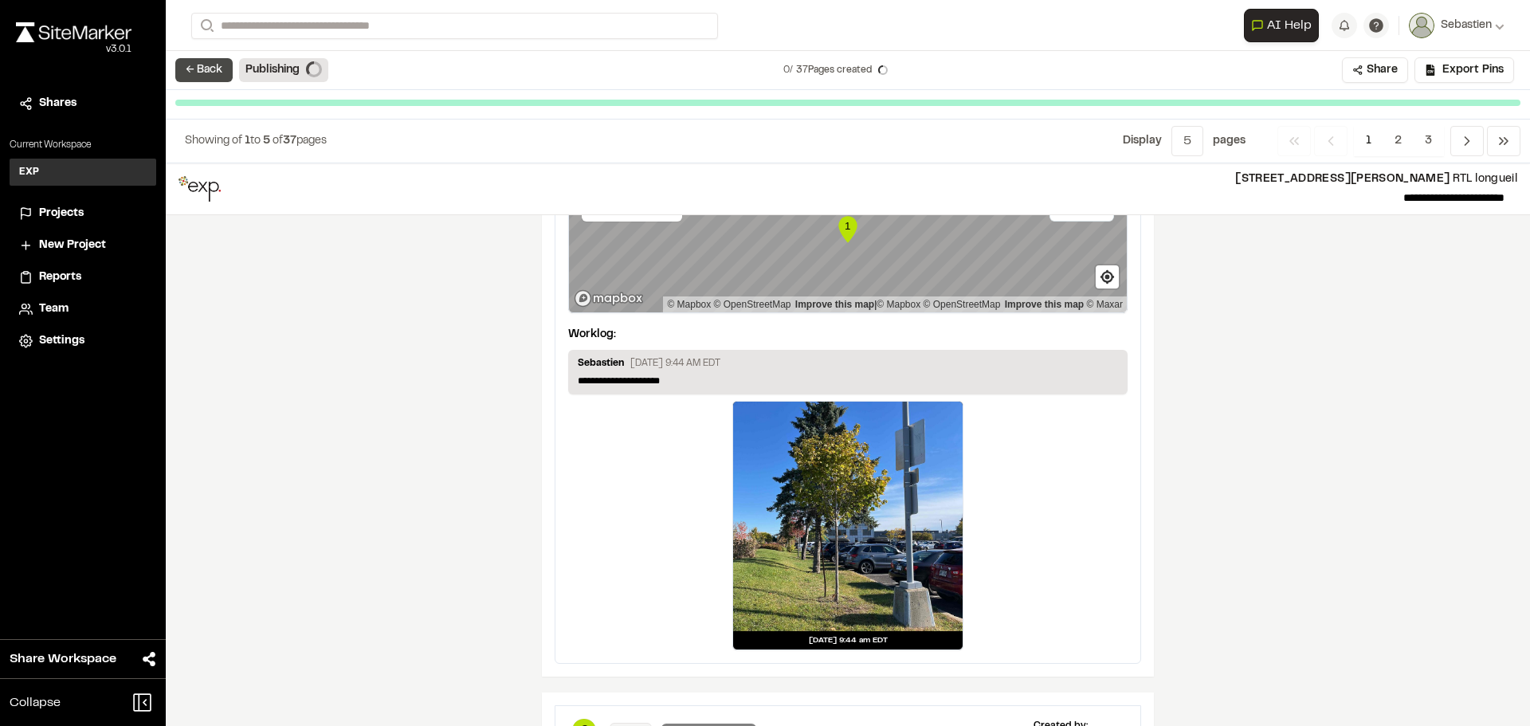
click at [207, 69] on button "← Back" at bounding box center [203, 70] width 57 height 24
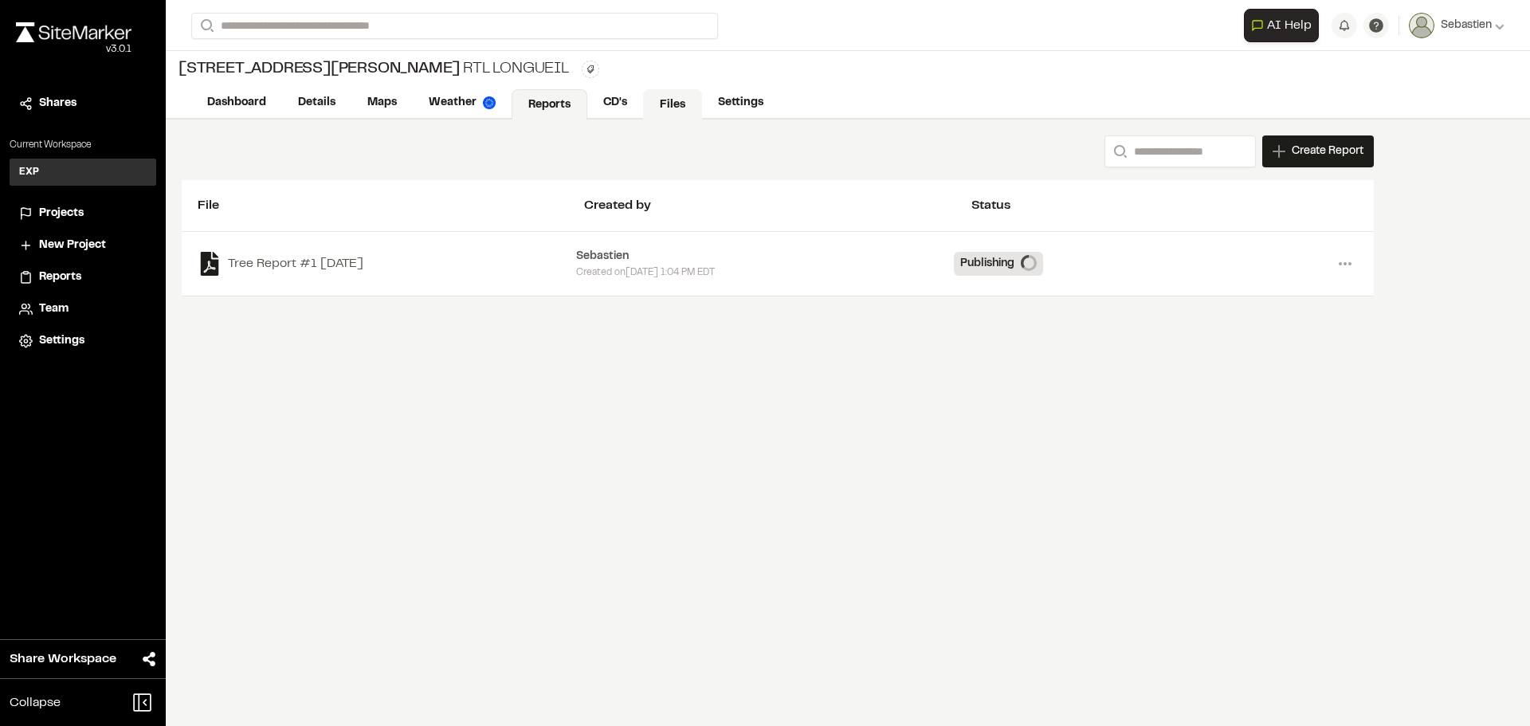
click at [672, 103] on link "Files" at bounding box center [672, 104] width 59 height 30
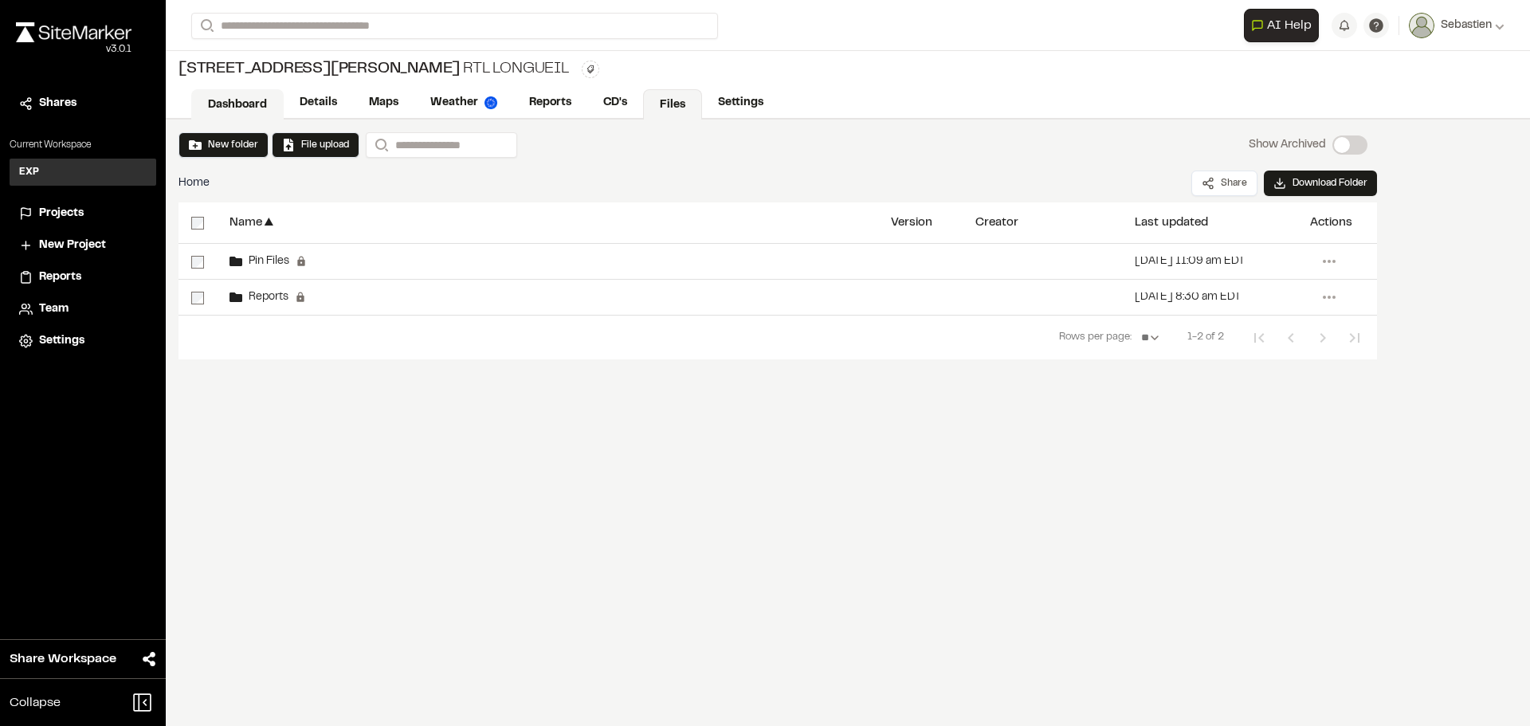
click at [250, 100] on link "Dashboard" at bounding box center [237, 104] width 92 height 30
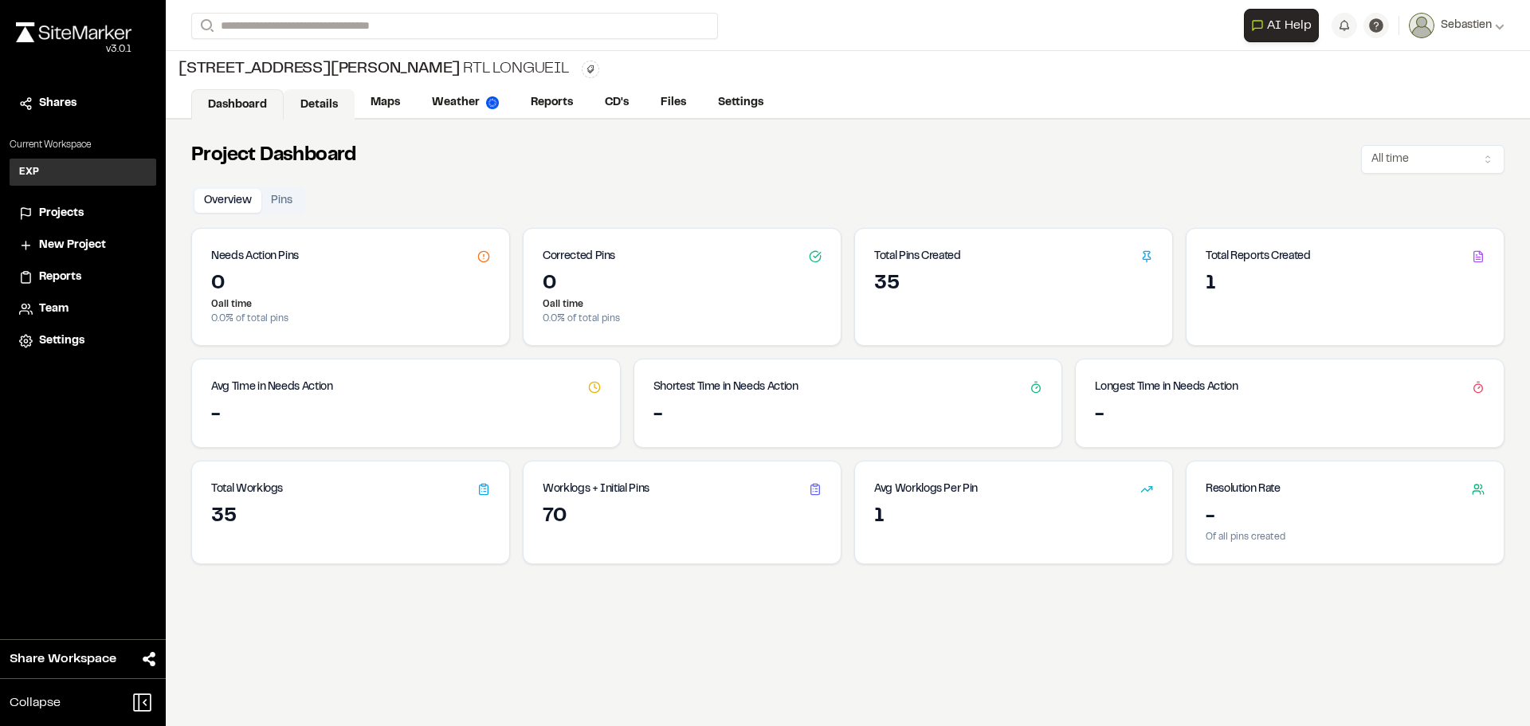
click at [319, 100] on link "Details" at bounding box center [319, 104] width 71 height 30
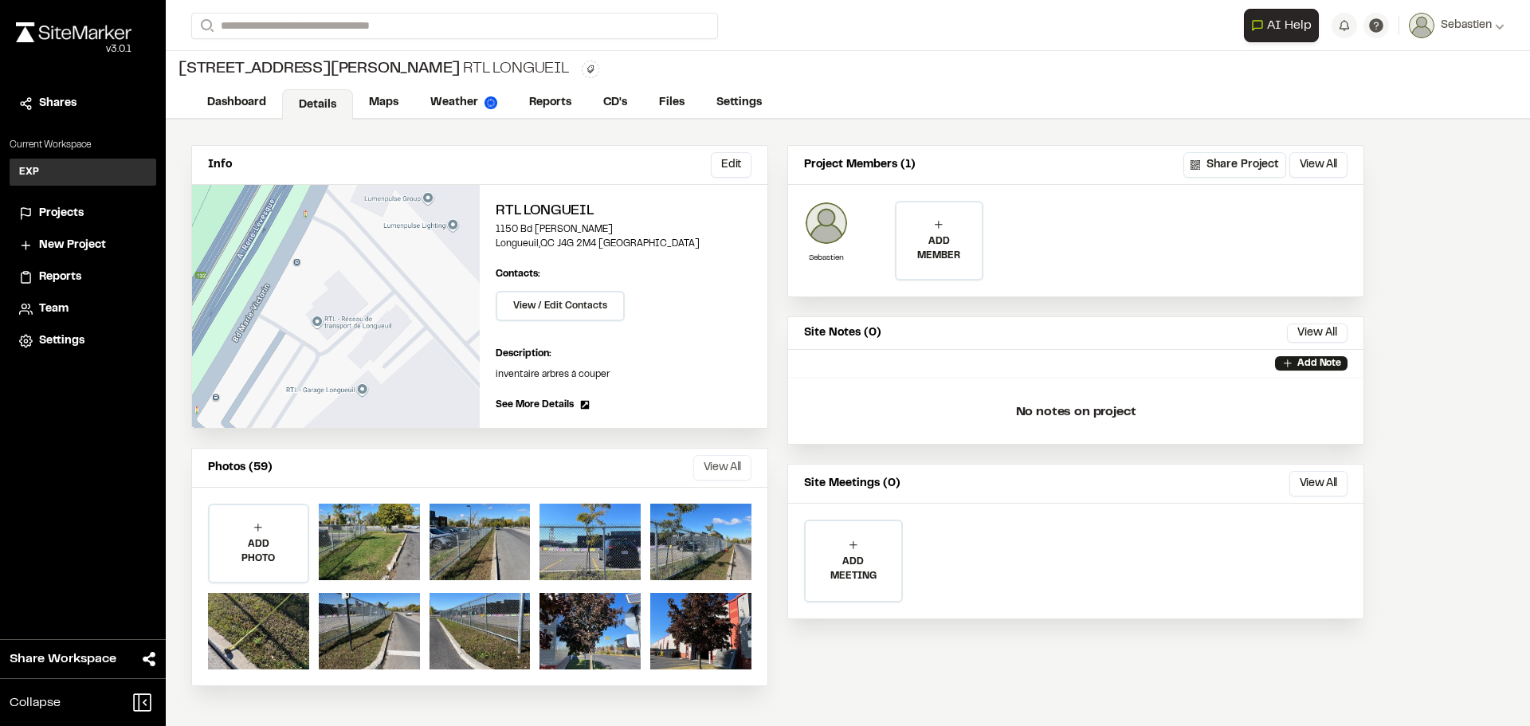
click at [716, 465] on button "View All" at bounding box center [722, 467] width 58 height 25
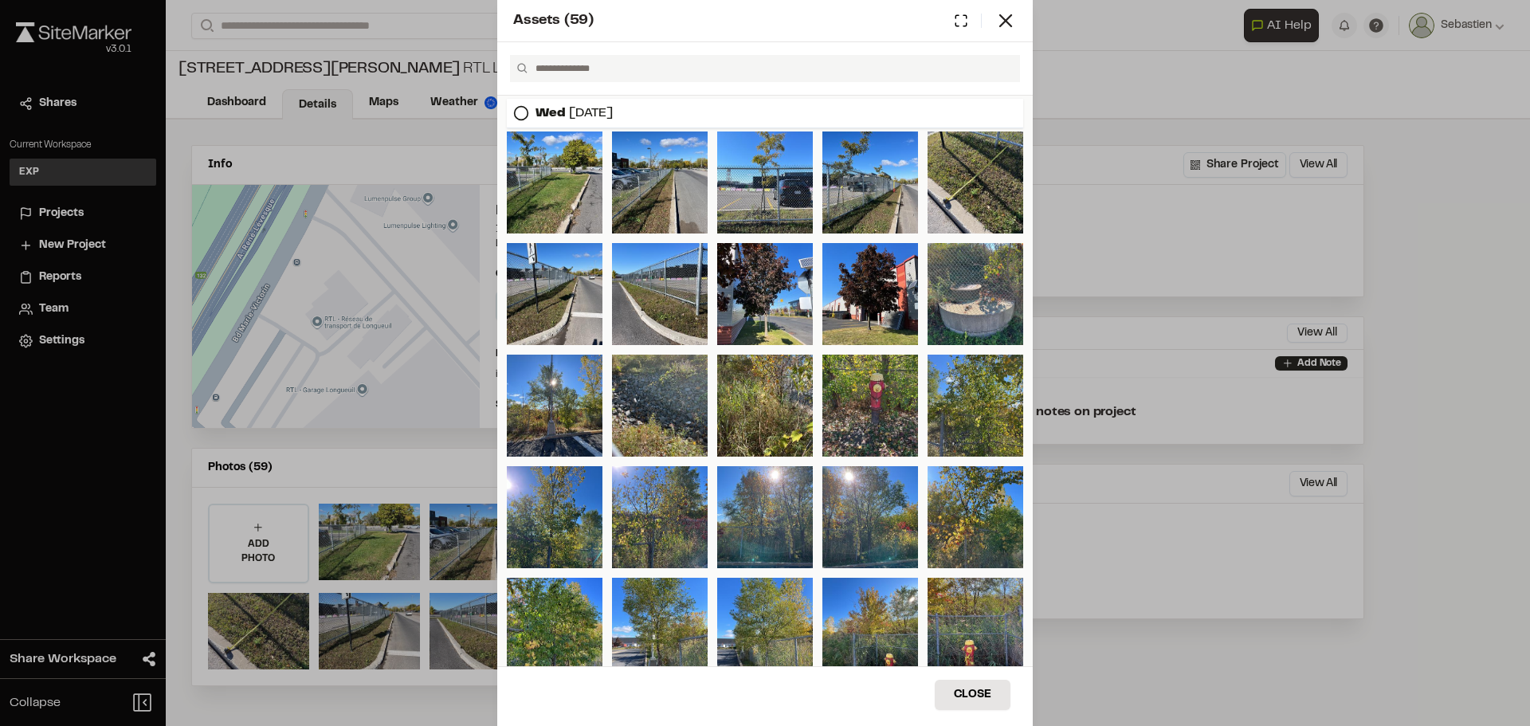
click at [523, 116] on icon at bounding box center [521, 113] width 16 height 16
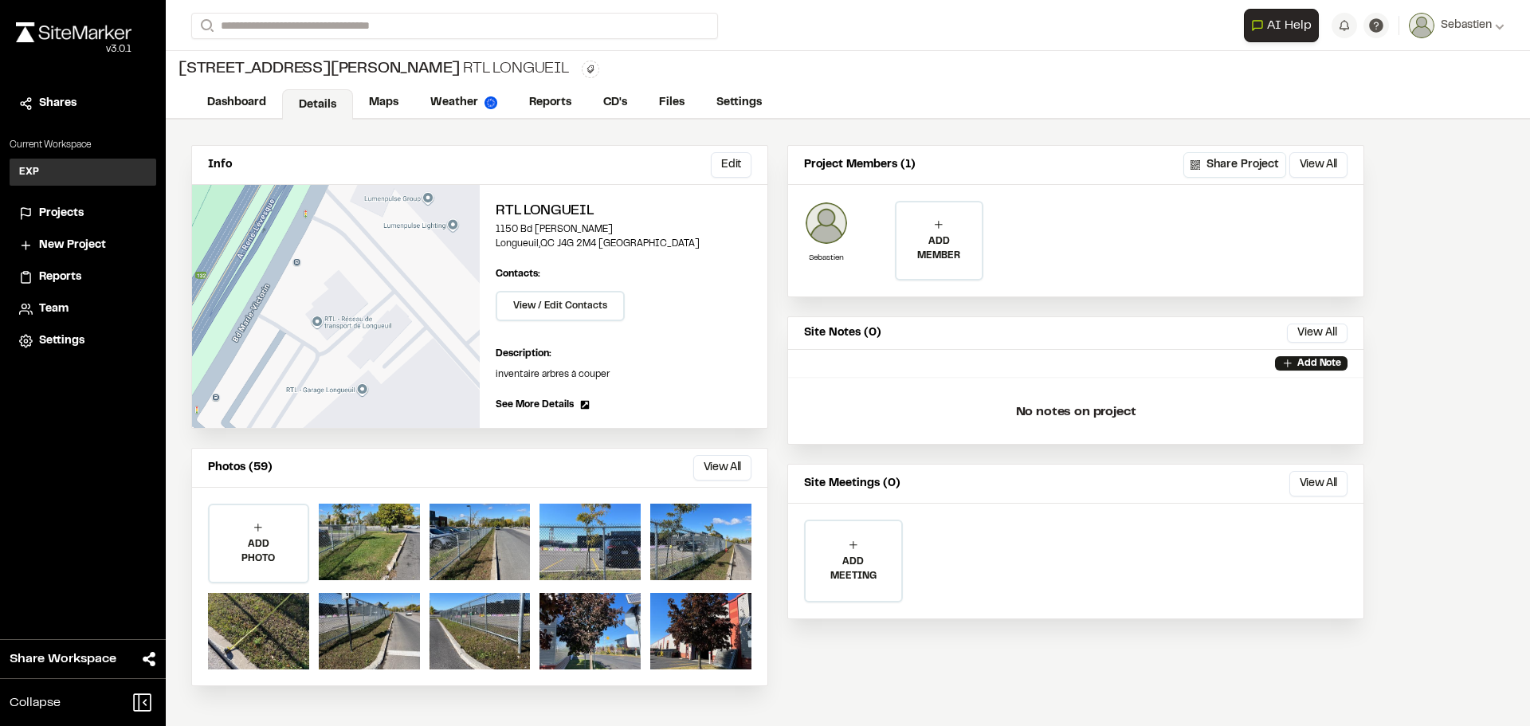
click at [1436, 437] on div "Assets ( 59 ) [DATE] Close Select Download Zoom to Pin Unselect Download Zoom t…" at bounding box center [765, 376] width 1530 height 726
click at [891, 695] on div "Info Edit Edit RTL longueil [STREET_ADDRESS][PERSON_NAME] Edit Contacts: View /…" at bounding box center [778, 416] width 1224 height 592
click at [537, 101] on link "Reports" at bounding box center [551, 104] width 76 height 30
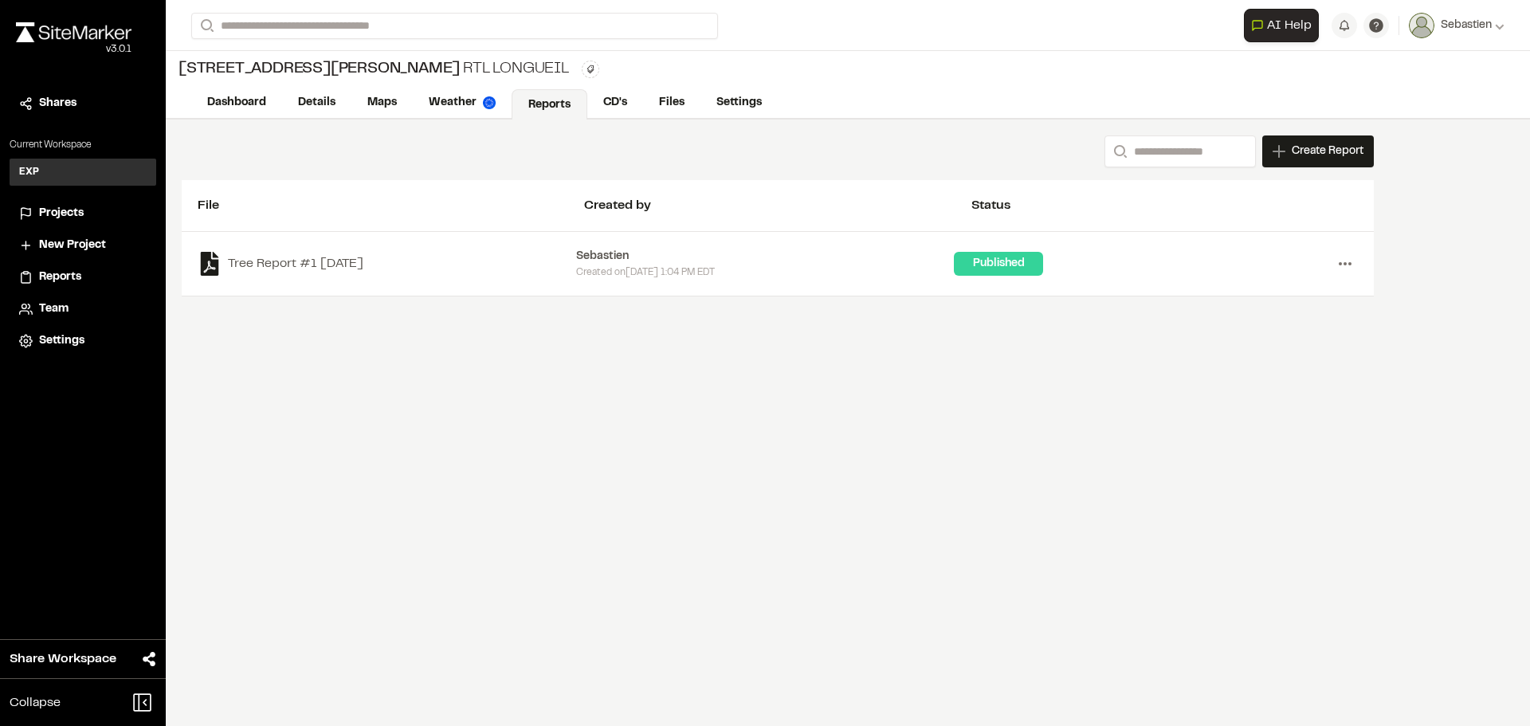
click at [1338, 261] on icon at bounding box center [1344, 263] width 25 height 25
click at [1268, 315] on link "Download" at bounding box center [1287, 321] width 139 height 24
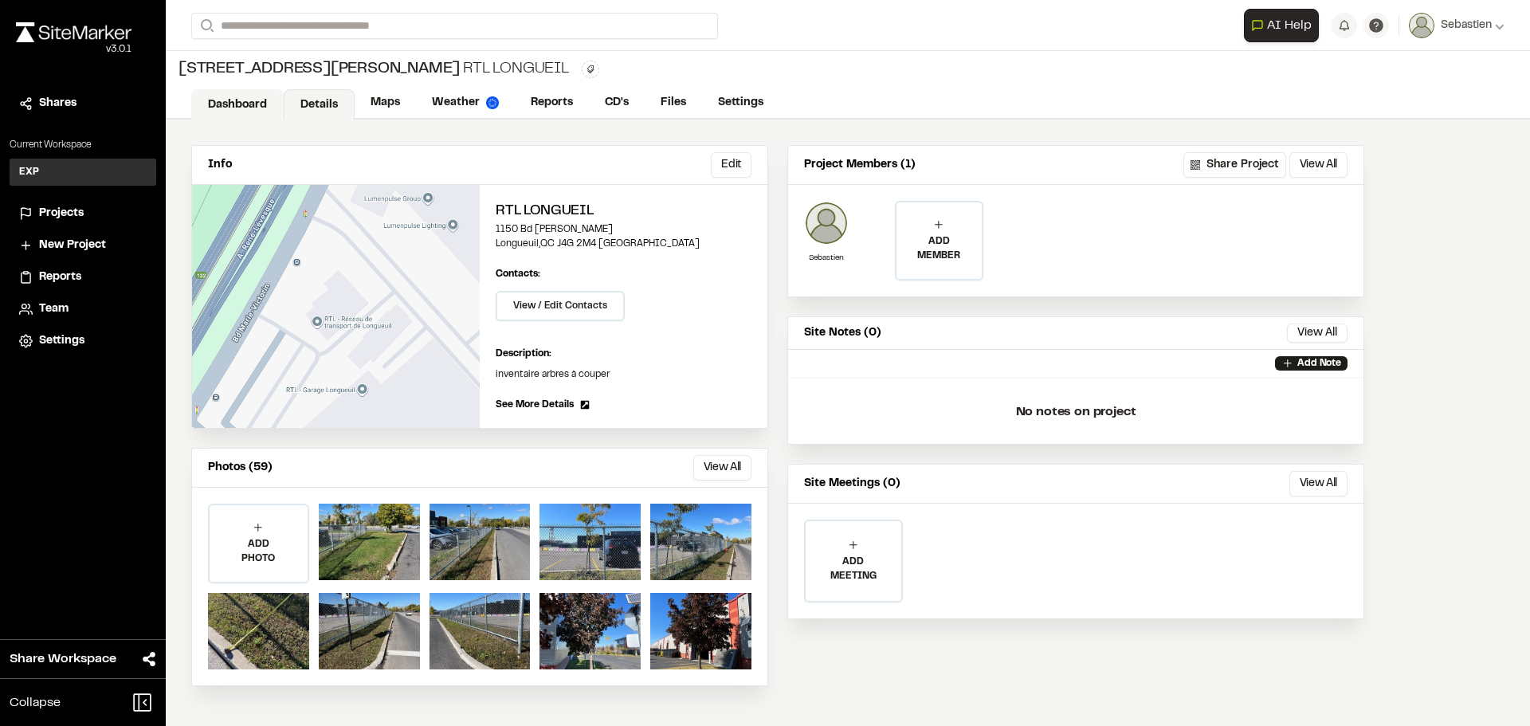
click at [249, 107] on link "Dashboard" at bounding box center [237, 104] width 92 height 30
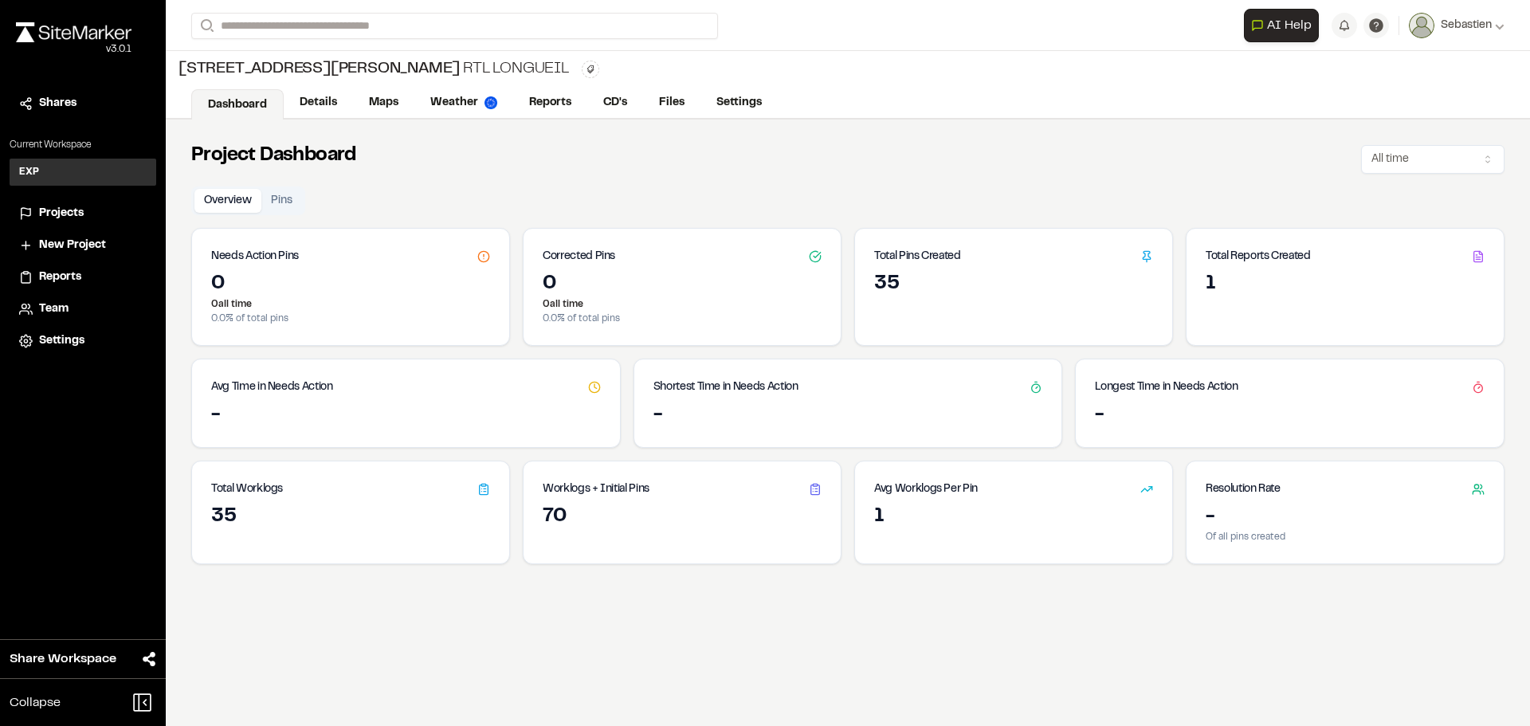
click at [1004, 283] on div "35" at bounding box center [1013, 284] width 279 height 25
click at [1140, 254] on icon at bounding box center [1146, 256] width 13 height 13
click at [927, 261] on h3 "Total Pins Created" at bounding box center [917, 257] width 87 height 18
click at [328, 111] on link "Details" at bounding box center [319, 104] width 71 height 30
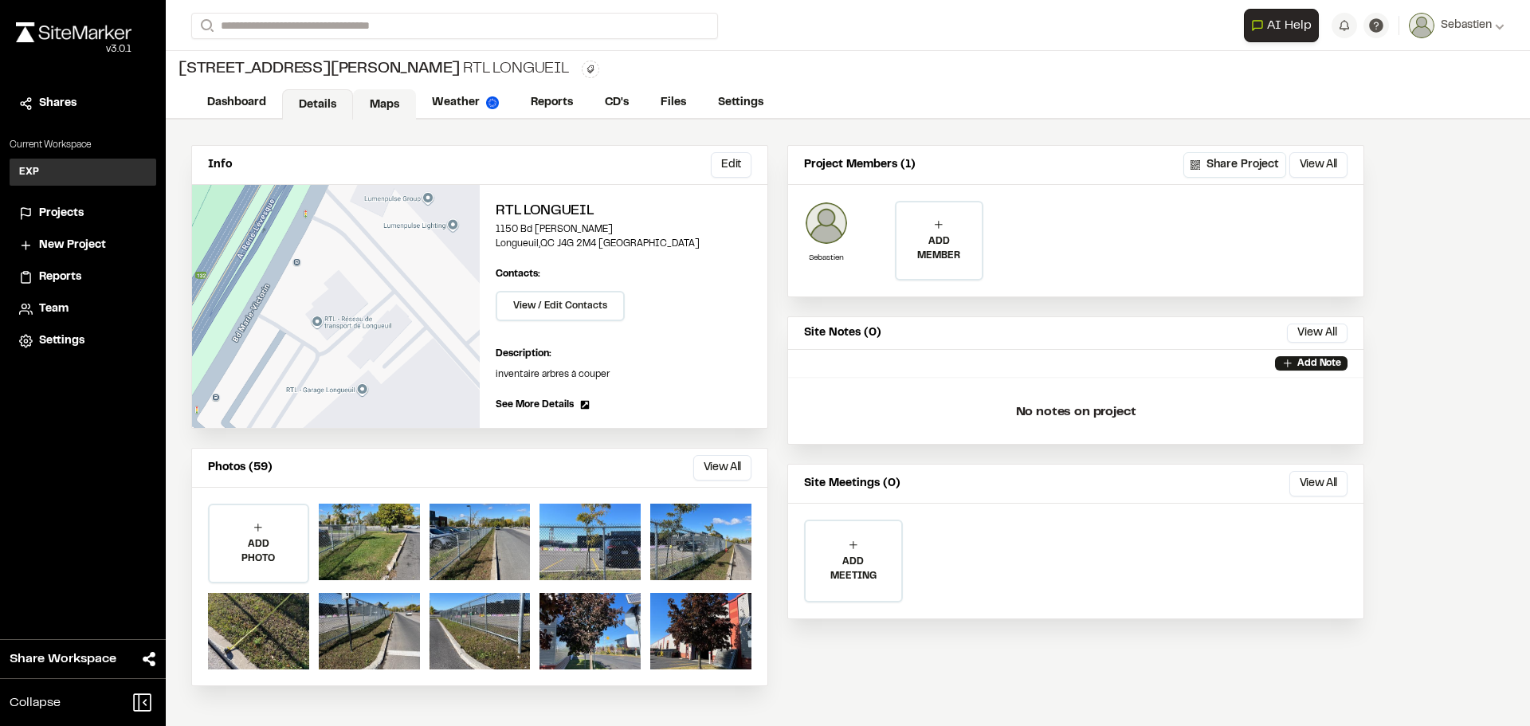
click at [393, 103] on link "Maps" at bounding box center [384, 104] width 63 height 30
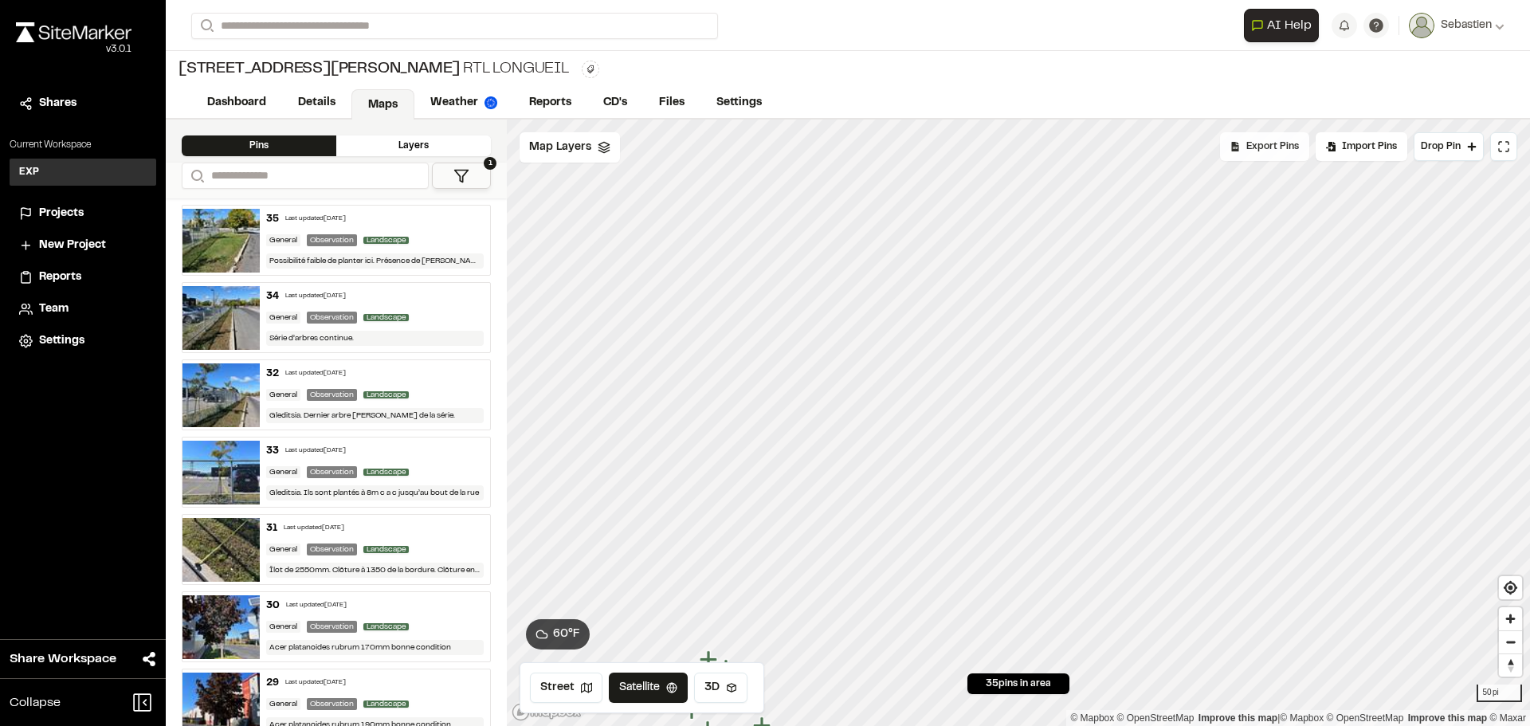
click at [1276, 152] on span "Export Pins" at bounding box center [1272, 146] width 53 height 14
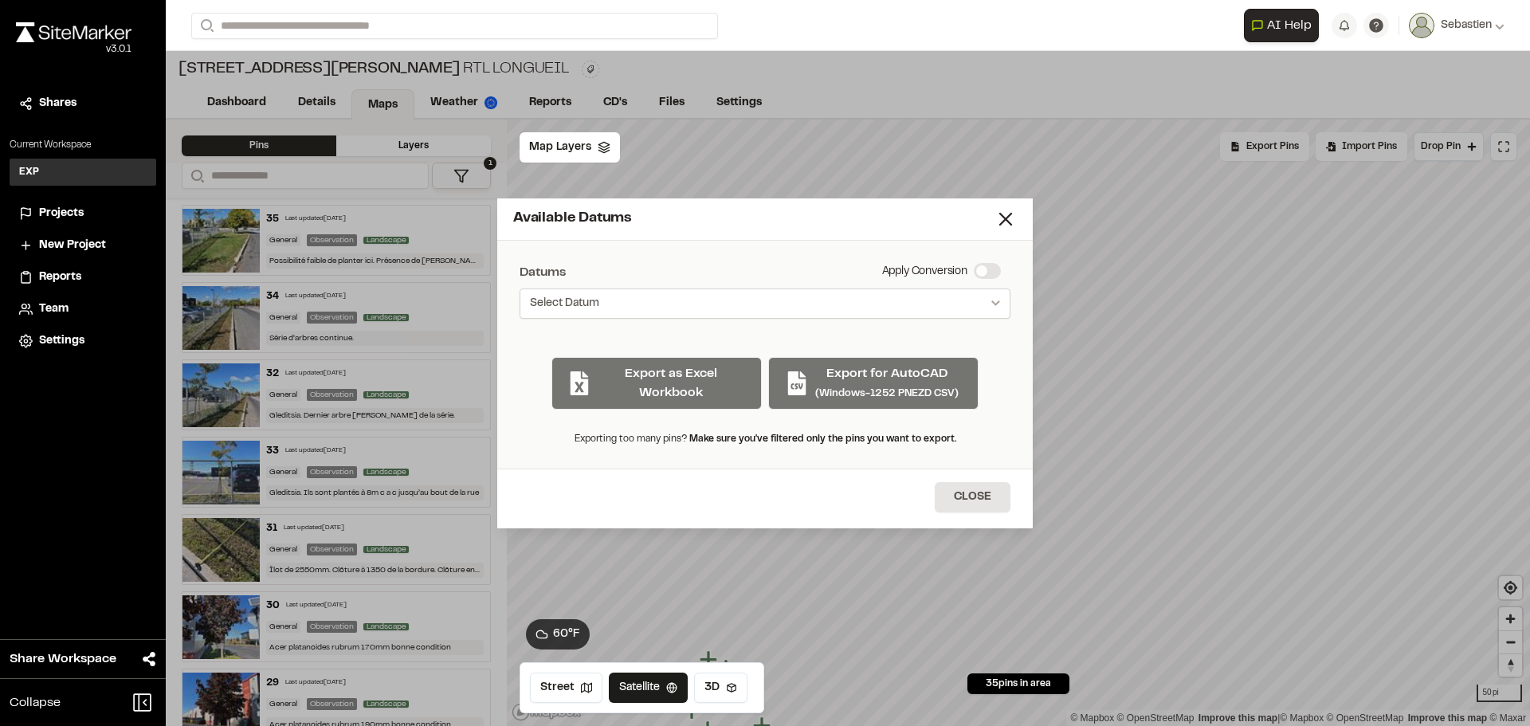
click at [997, 297] on button "Select Datum" at bounding box center [764, 303] width 491 height 30
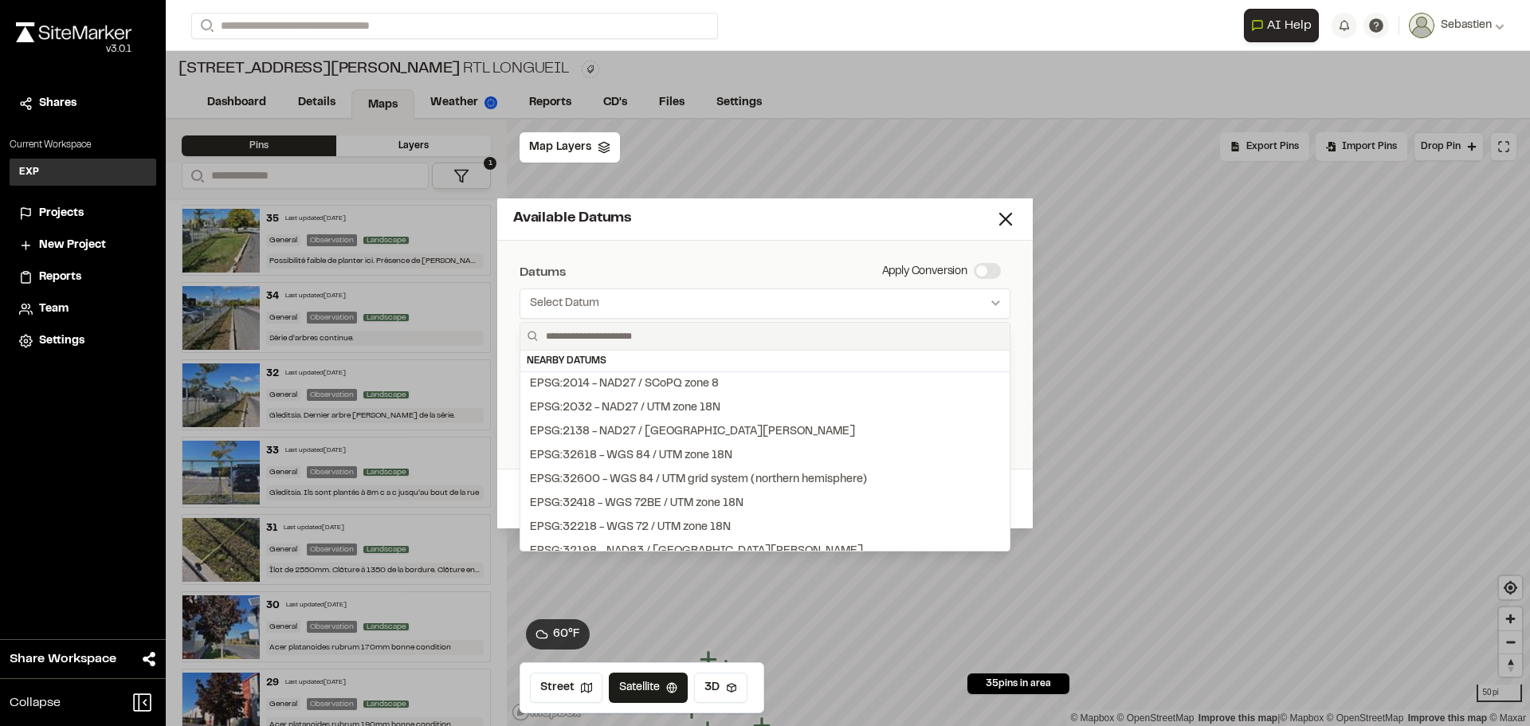
click at [602, 332] on input "text" at bounding box center [771, 336] width 464 height 27
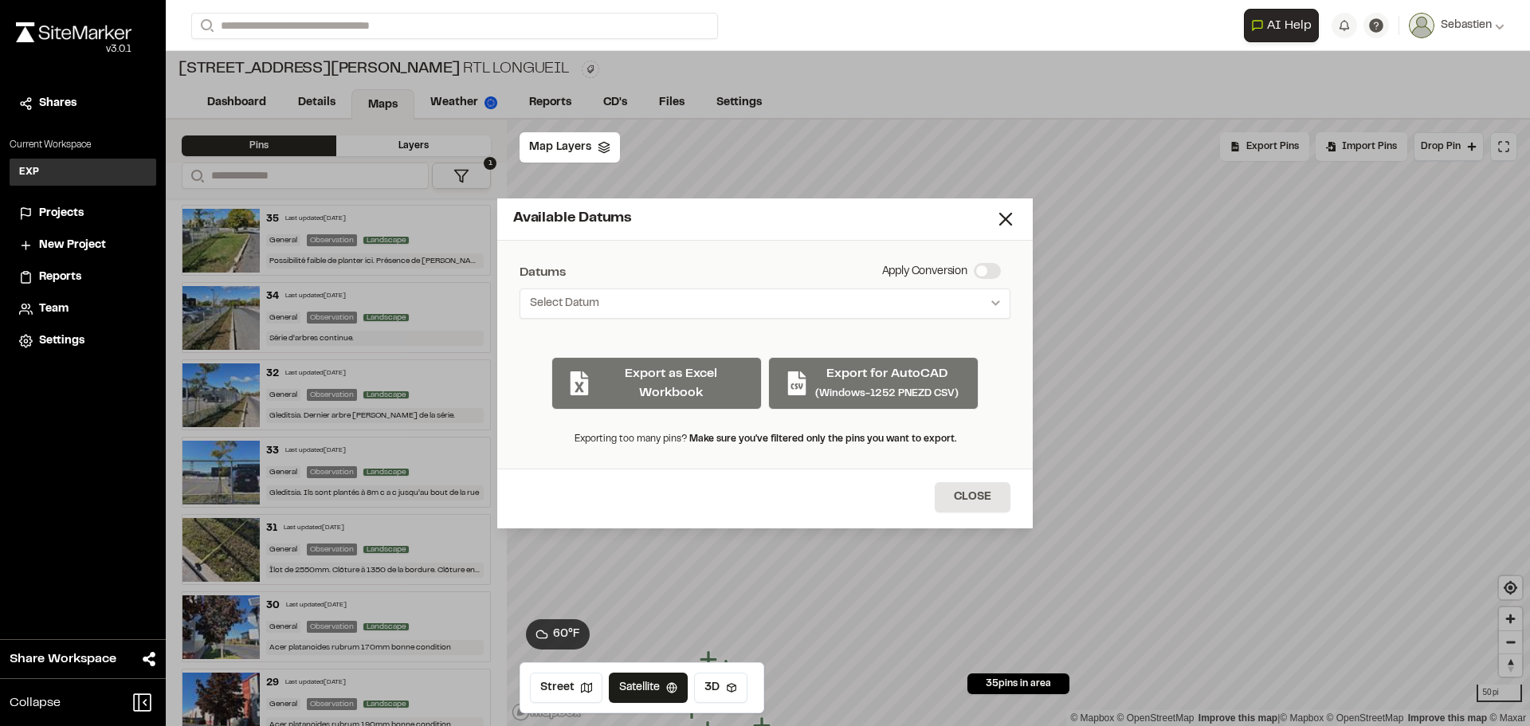
click at [843, 389] on div "Export as Excel Workbook Export for AutoCAD (Windows-1252 PNEZD CSV)" at bounding box center [764, 376] width 491 height 65
click at [738, 302] on button "Select Datum" at bounding box center [764, 303] width 491 height 30
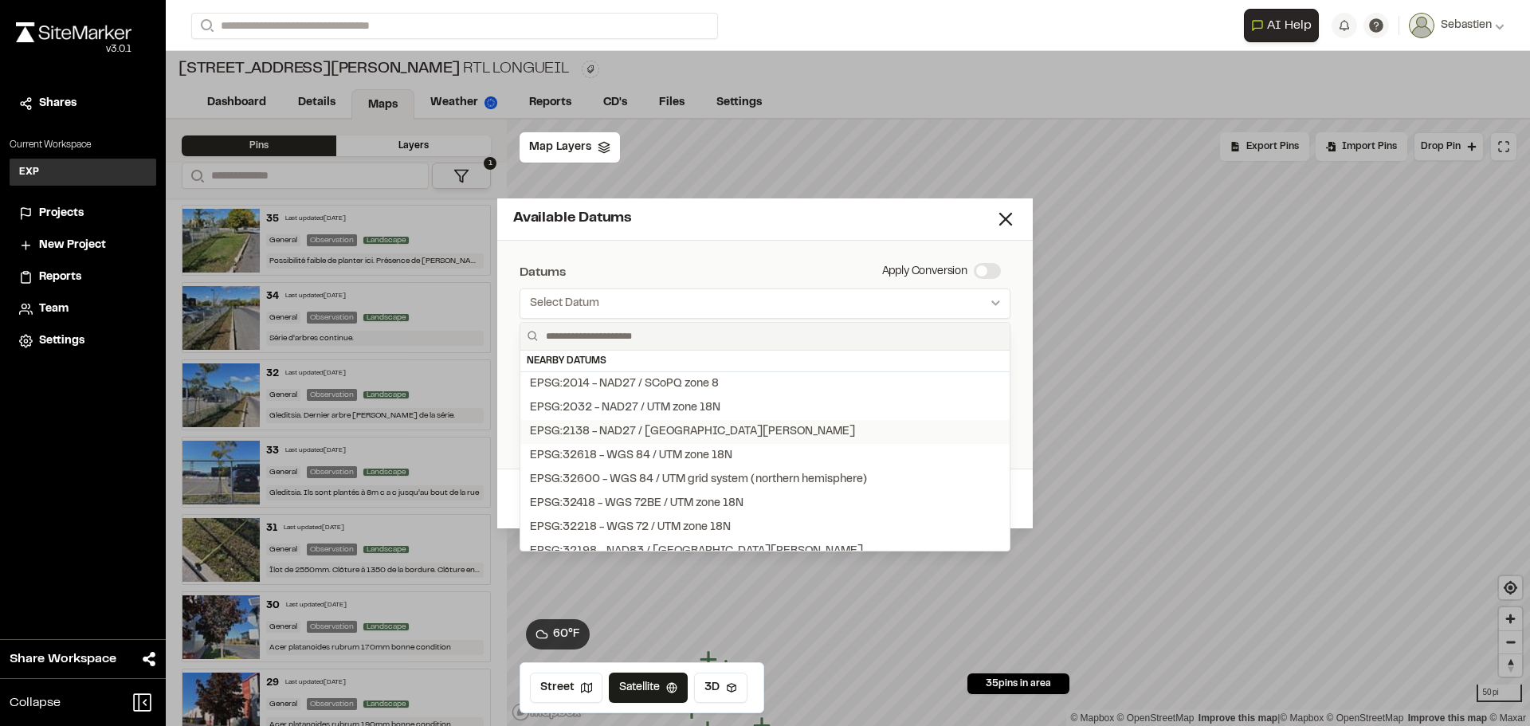
click at [652, 431] on div "EPSG:2138 - NAD27 / [GEOGRAPHIC_DATA][PERSON_NAME]" at bounding box center [692, 432] width 325 height 18
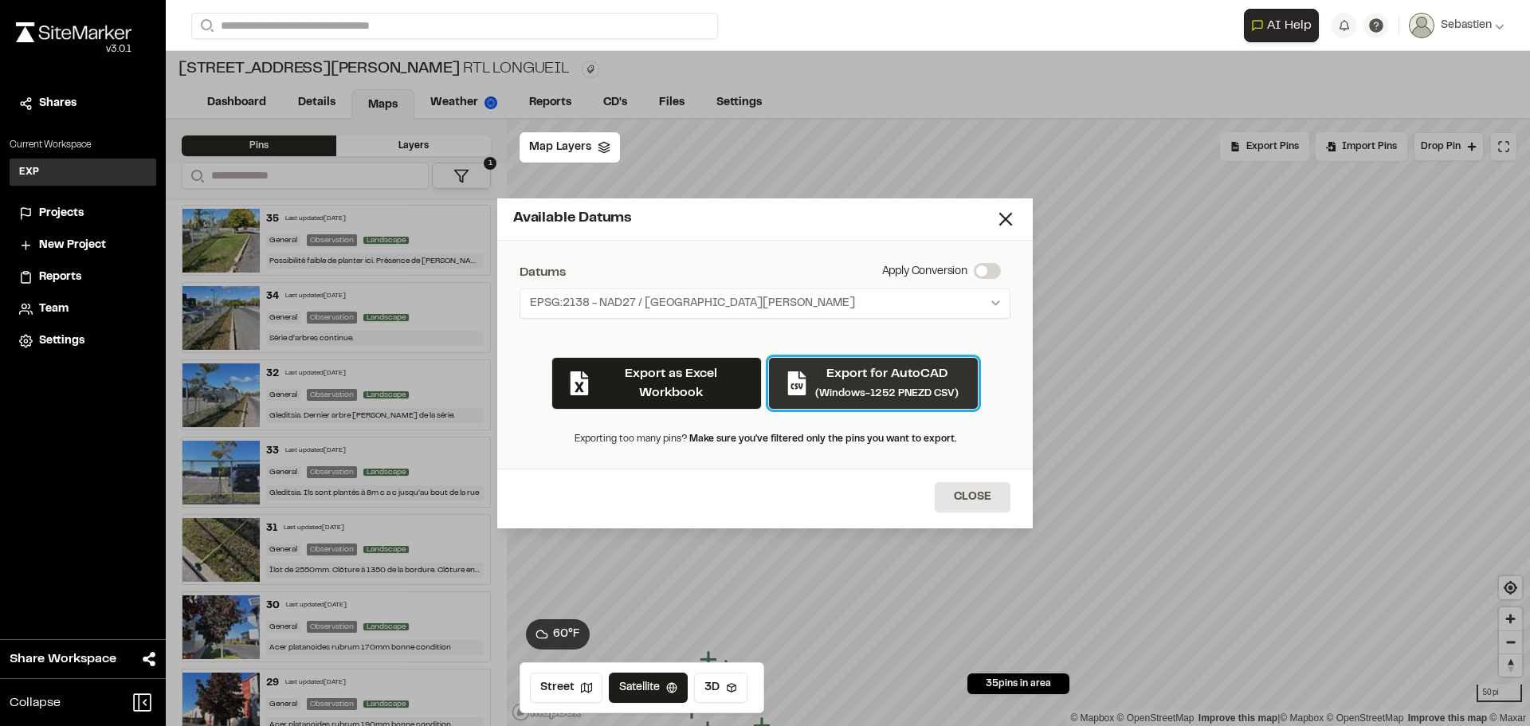
click at [861, 385] on div "Export for AutoCAD (Windows-1252 PNEZD CSV)" at bounding box center [886, 383] width 143 height 38
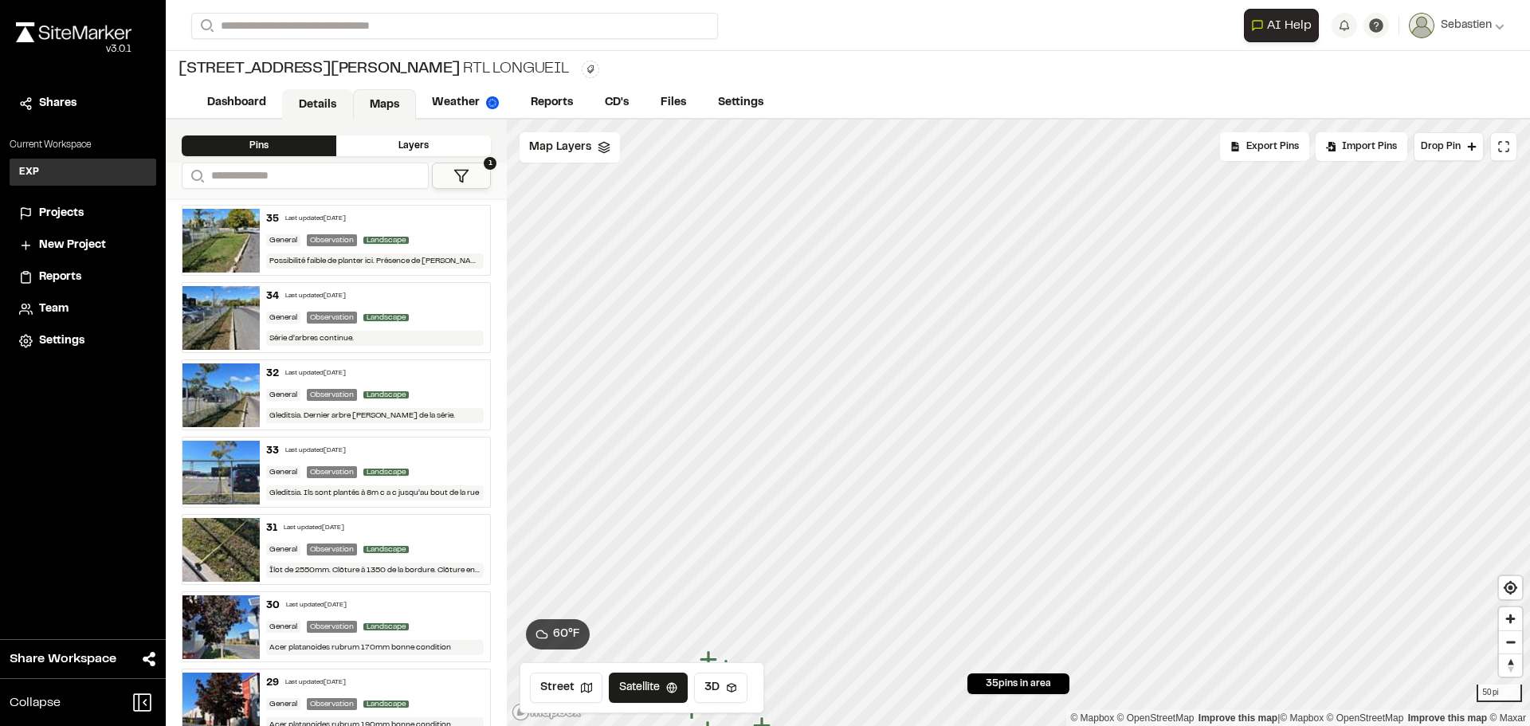
click at [312, 103] on link "Details" at bounding box center [317, 104] width 71 height 30
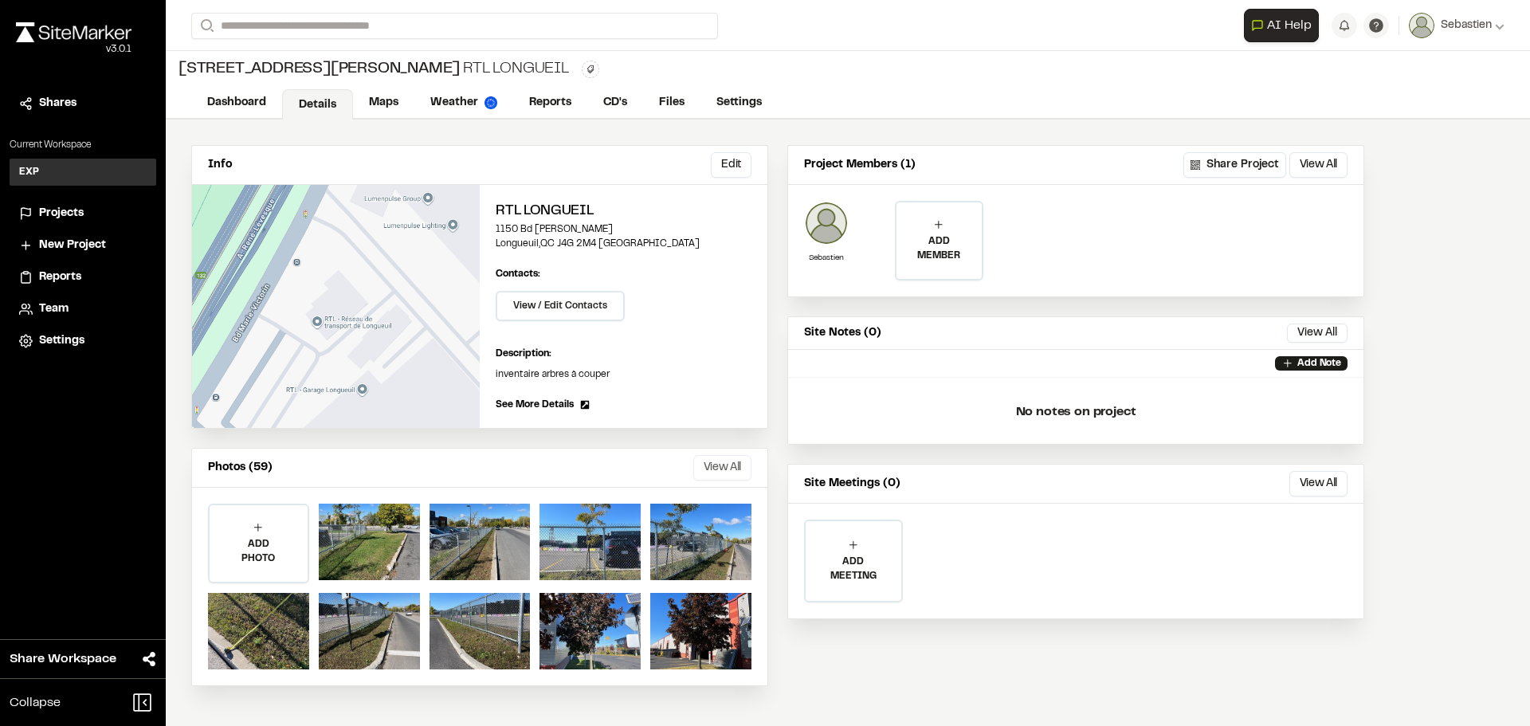
click at [726, 464] on button "View All" at bounding box center [722, 467] width 58 height 25
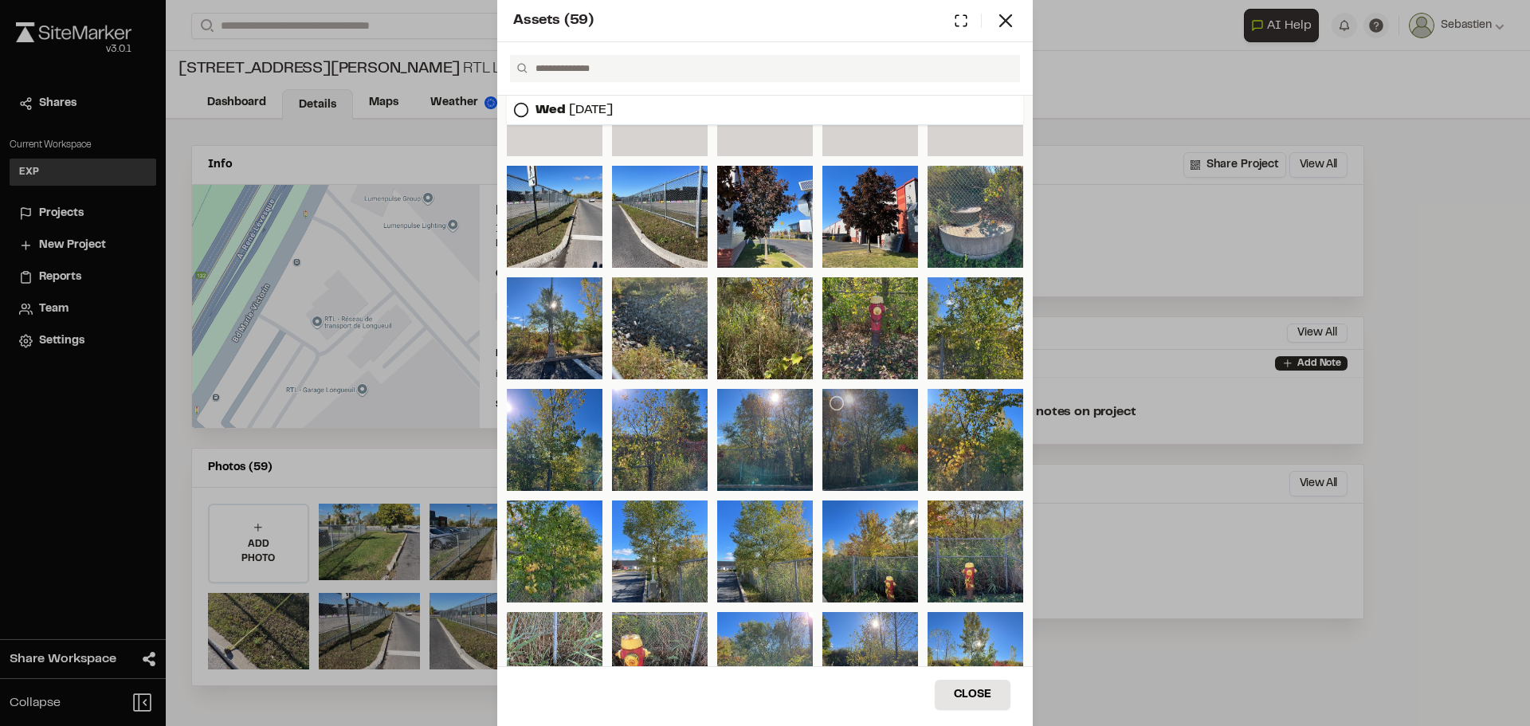
scroll to position [180, 0]
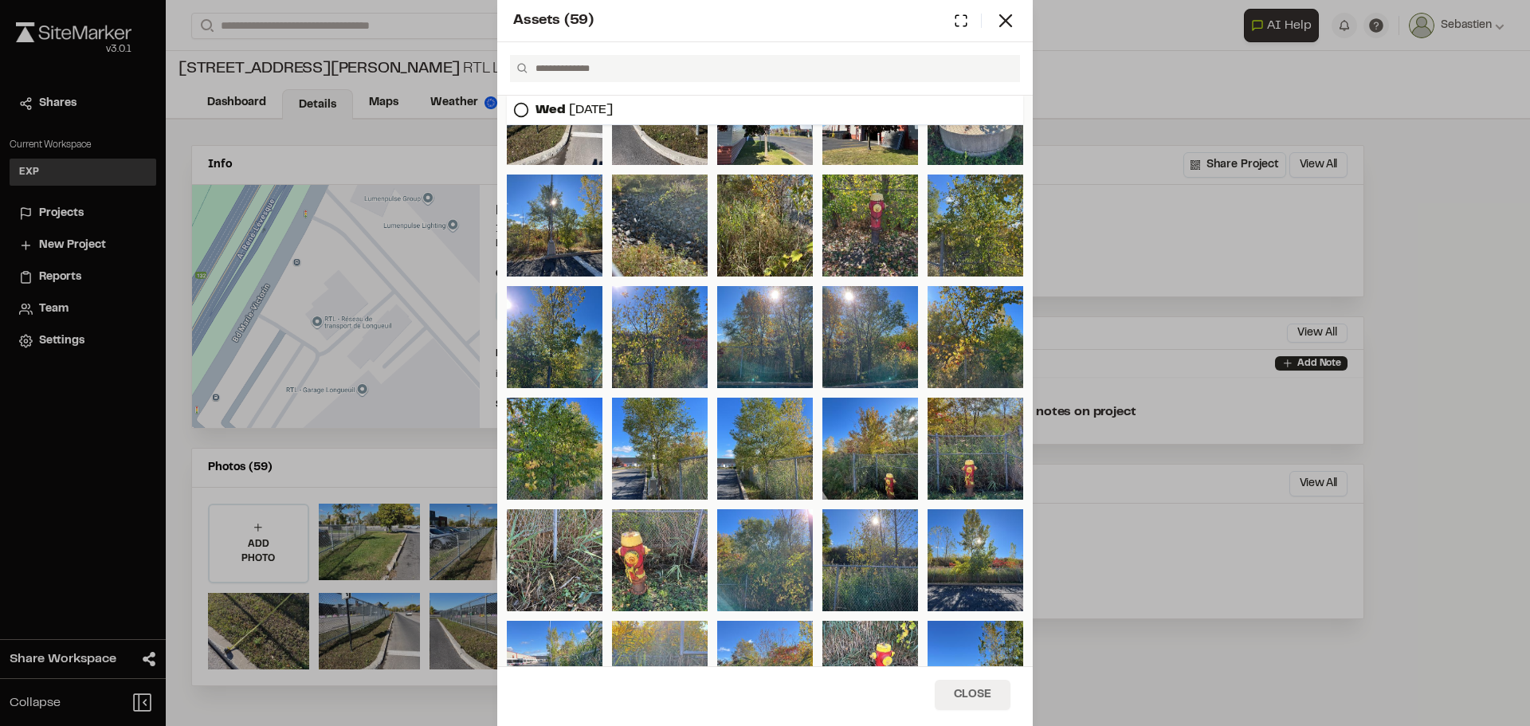
click at [969, 692] on button "Close" at bounding box center [973, 695] width 76 height 30
